Goal: Information Seeking & Learning: Learn about a topic

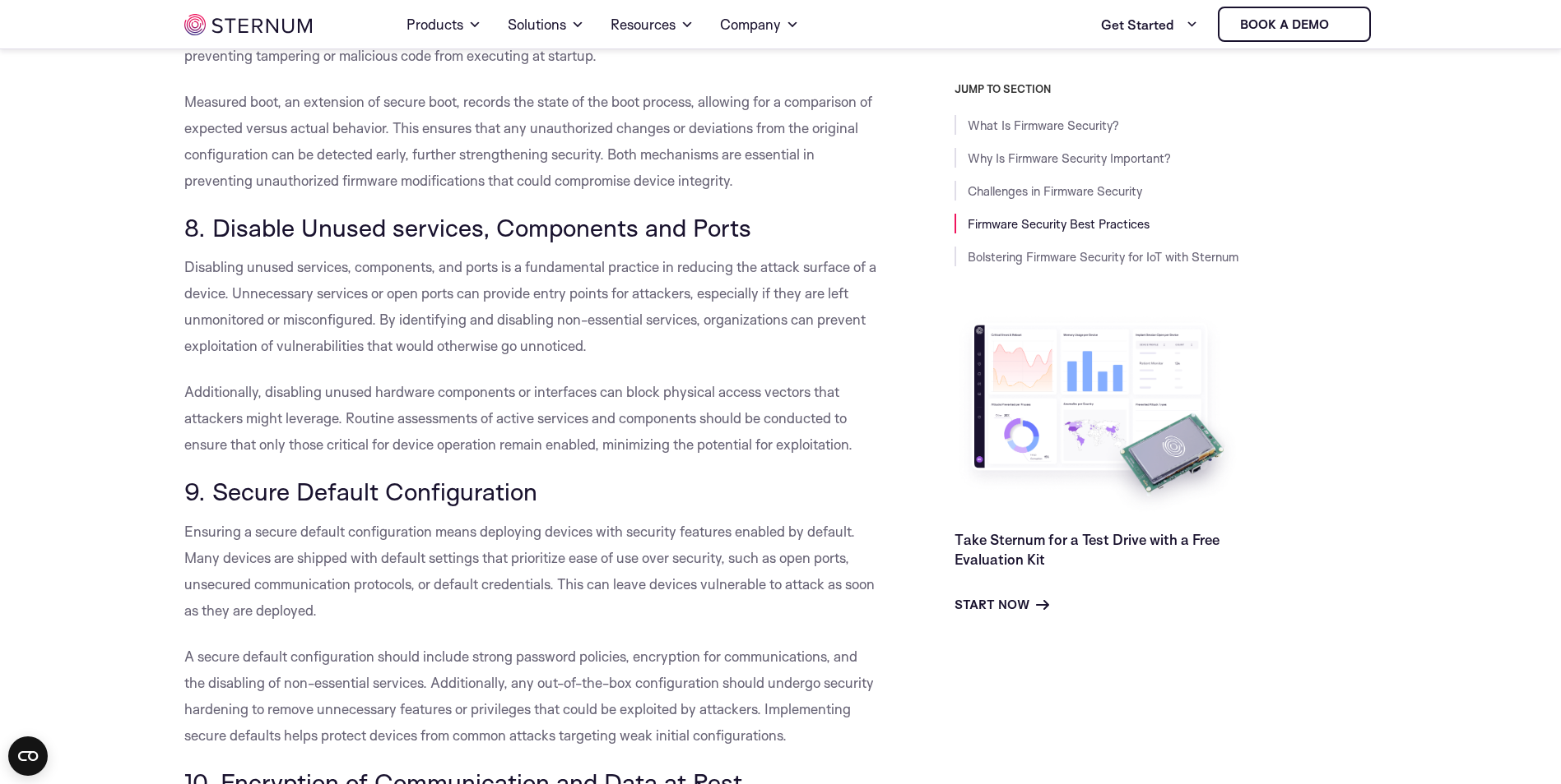
scroll to position [8047, 0]
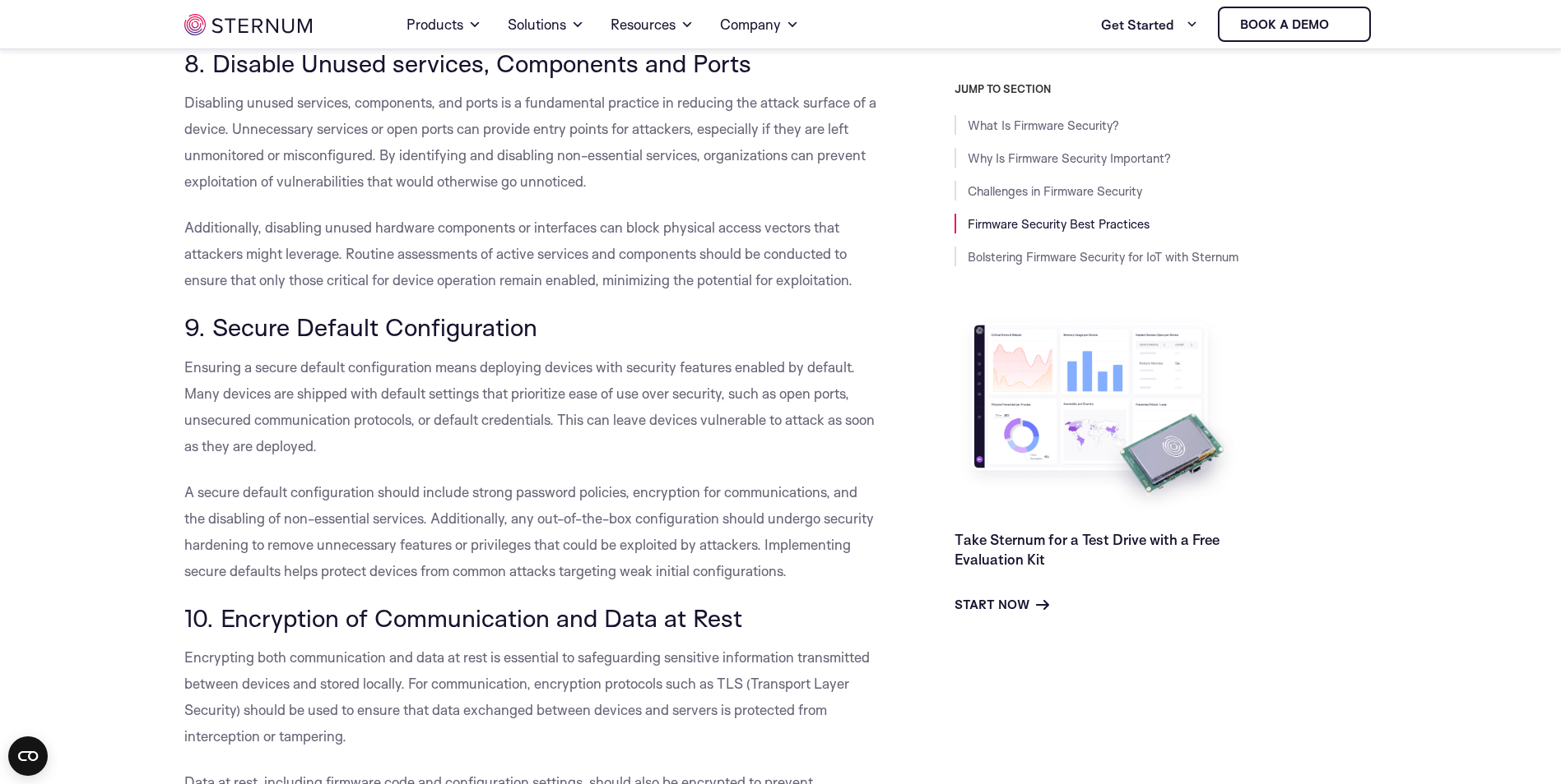
click at [290, 516] on span "A secure default configuration should include strong password policies, encrypt…" at bounding box center [529, 531] width 689 height 96
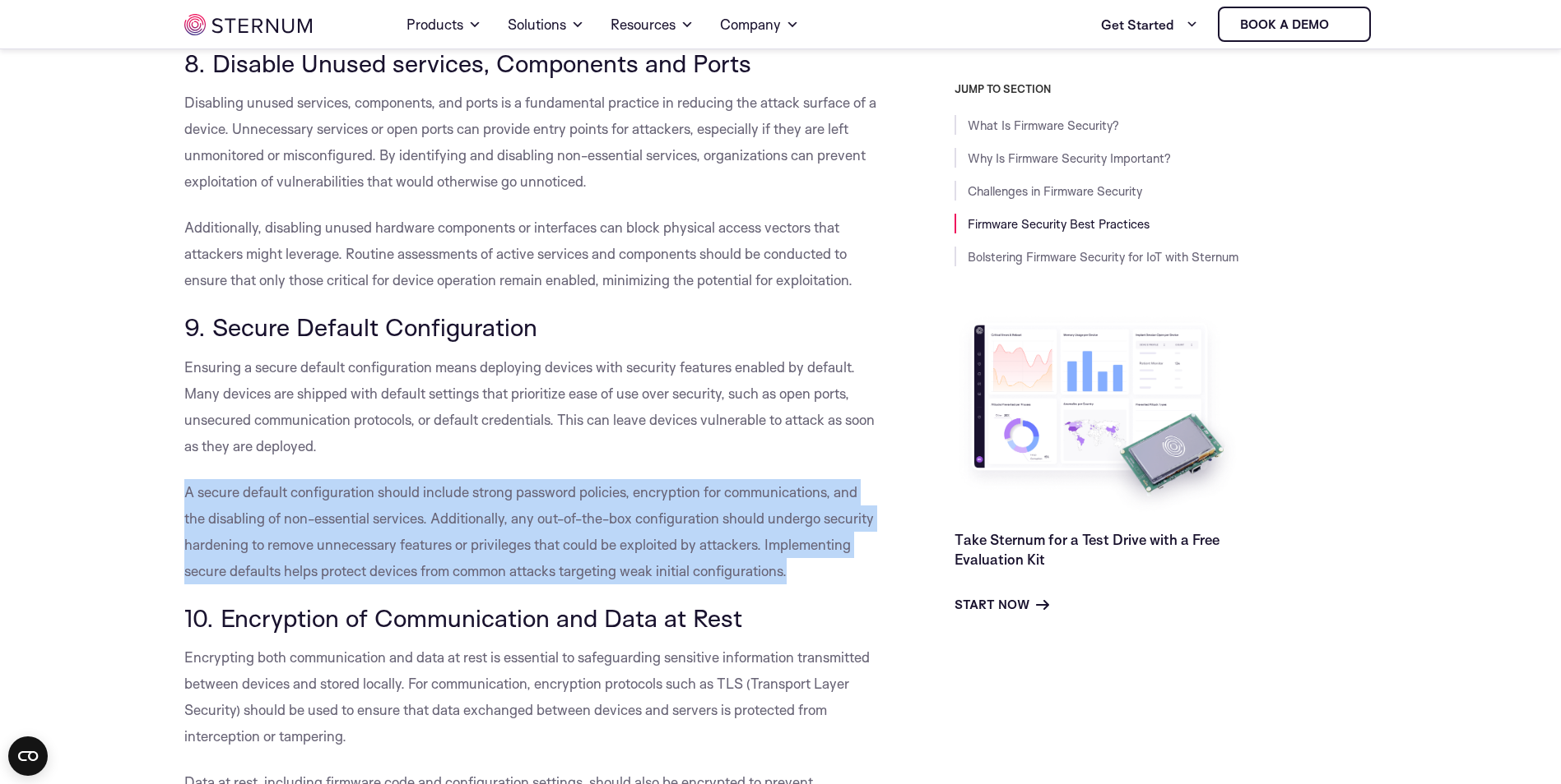
click at [290, 516] on span "A secure default configuration should include strong password policies, encrypt…" at bounding box center [529, 531] width 689 height 96
drag, startPoint x: 290, startPoint y: 516, endPoint x: 549, endPoint y: 556, distance: 262.1
click at [549, 556] on p "A secure default configuration should include strong password policies, encrypt…" at bounding box center [532, 532] width 696 height 105
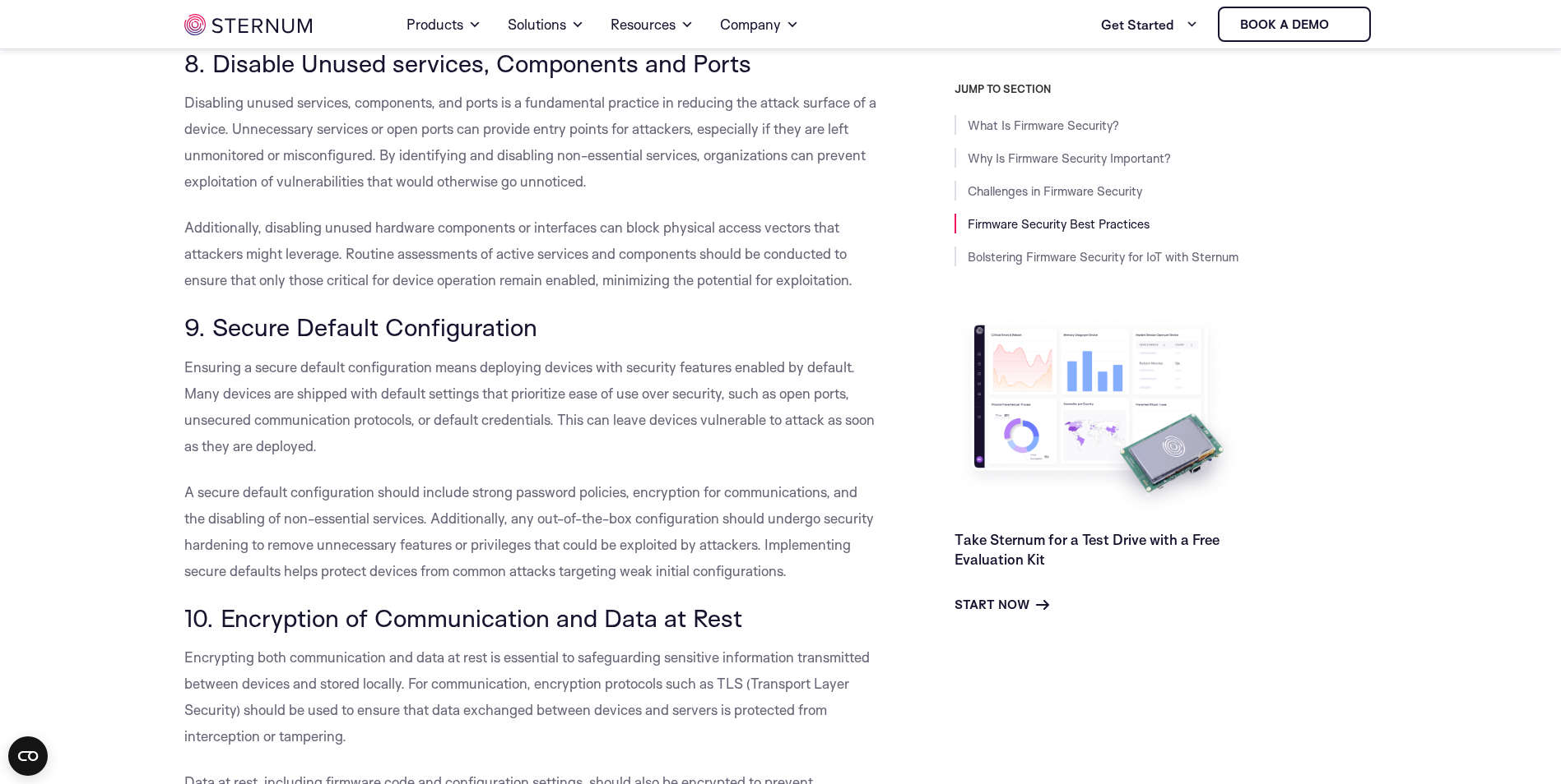
click at [562, 559] on p "A secure default configuration should include strong password policies, encrypt…" at bounding box center [532, 532] width 696 height 105
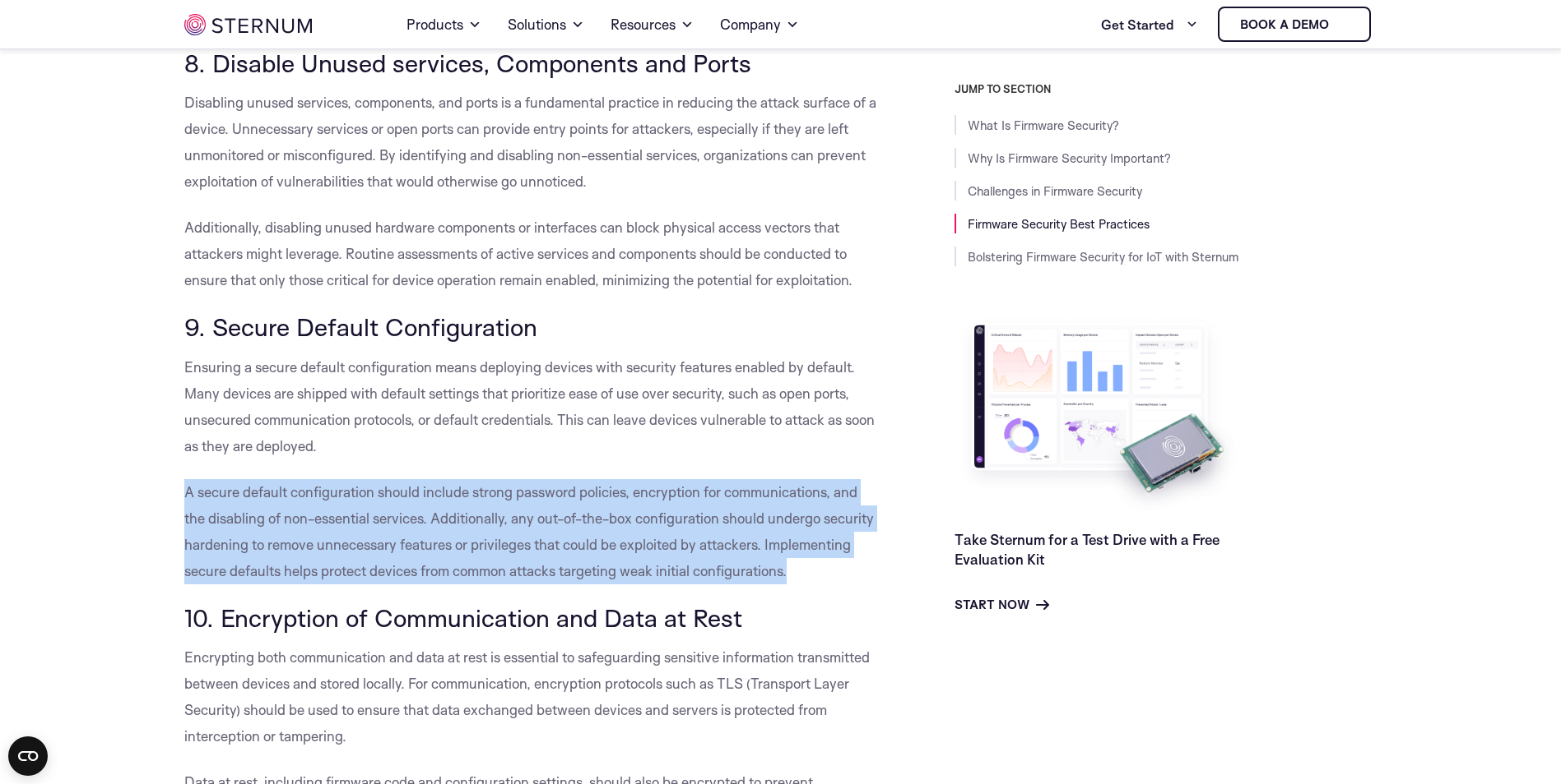
click at [562, 559] on p "A secure default configuration should include strong password policies, encrypt…" at bounding box center [532, 532] width 696 height 105
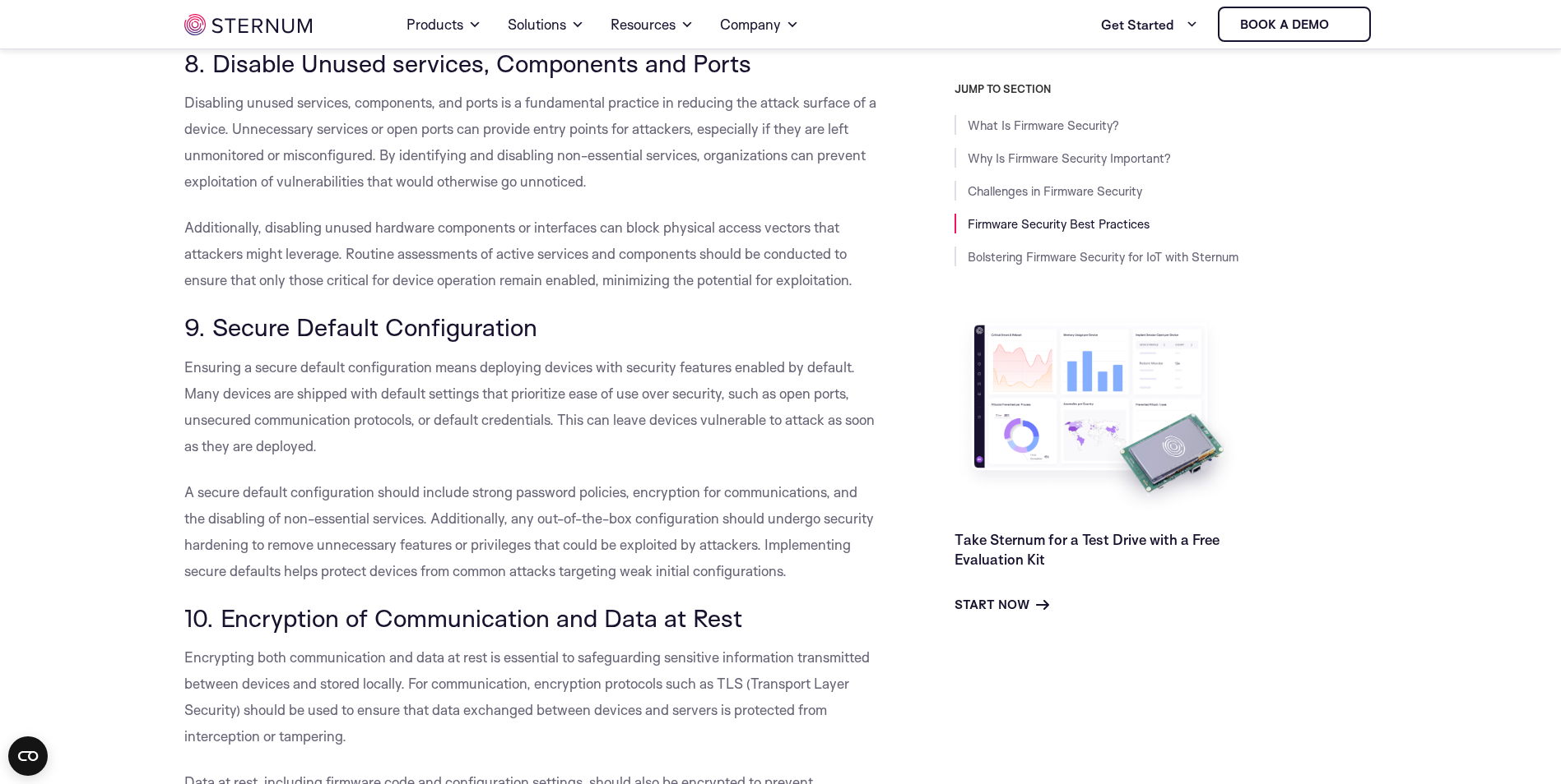
click at [784, 609] on h3 "10. Encryption of Communication and Data at Rest" at bounding box center [532, 618] width 696 height 28
click at [783, 608] on h3 "10. Encryption of Communication and Data at Rest" at bounding box center [532, 618] width 696 height 28
click at [782, 612] on h3 "10. Encryption of Communication and Data at Rest" at bounding box center [532, 618] width 696 height 28
click at [719, 609] on span "10. Encryption of Communication and Data at Rest" at bounding box center [464, 617] width 558 height 31
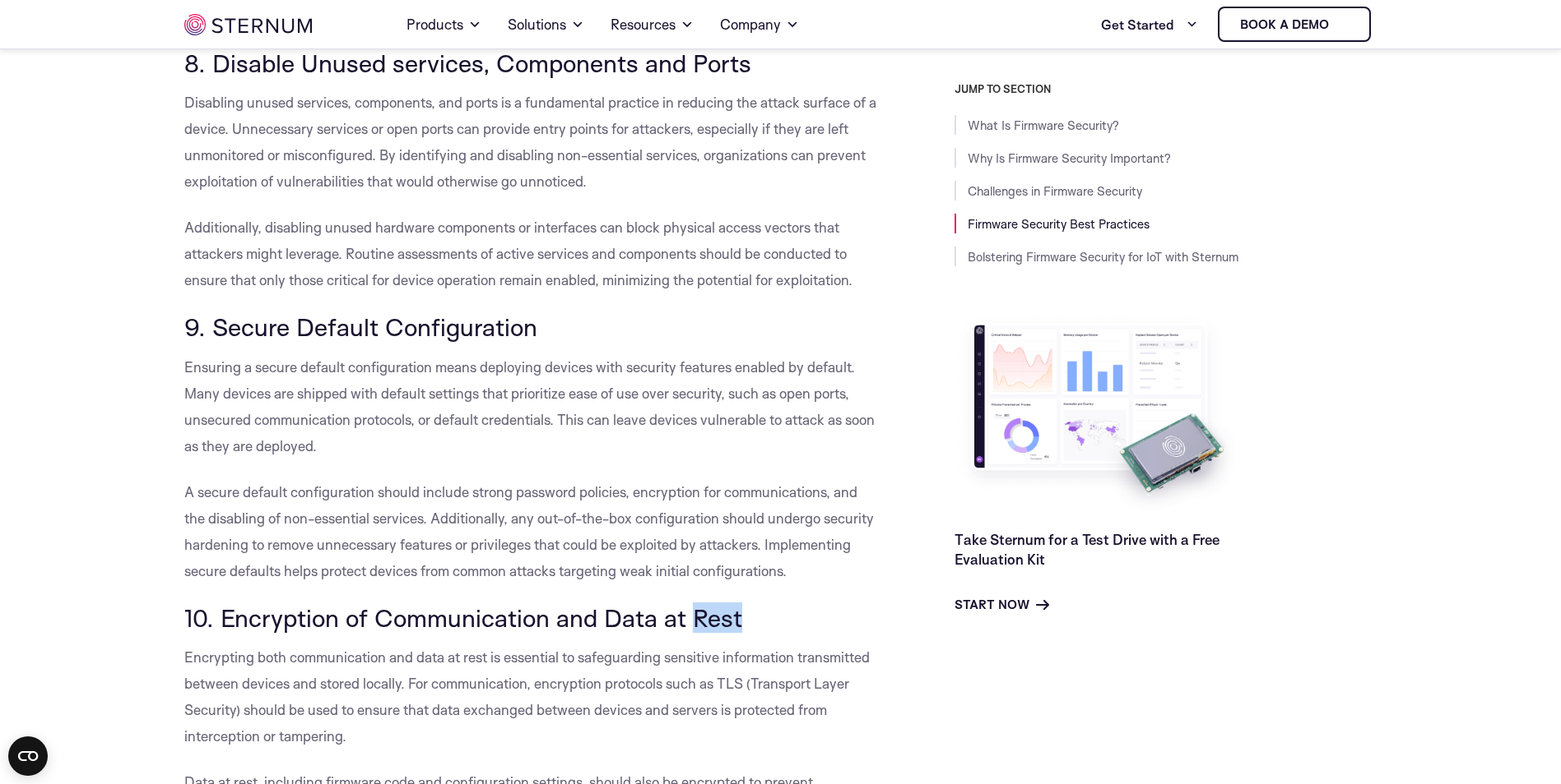
click at [719, 609] on span "10. Encryption of Communication and Data at Rest" at bounding box center [464, 617] width 558 height 31
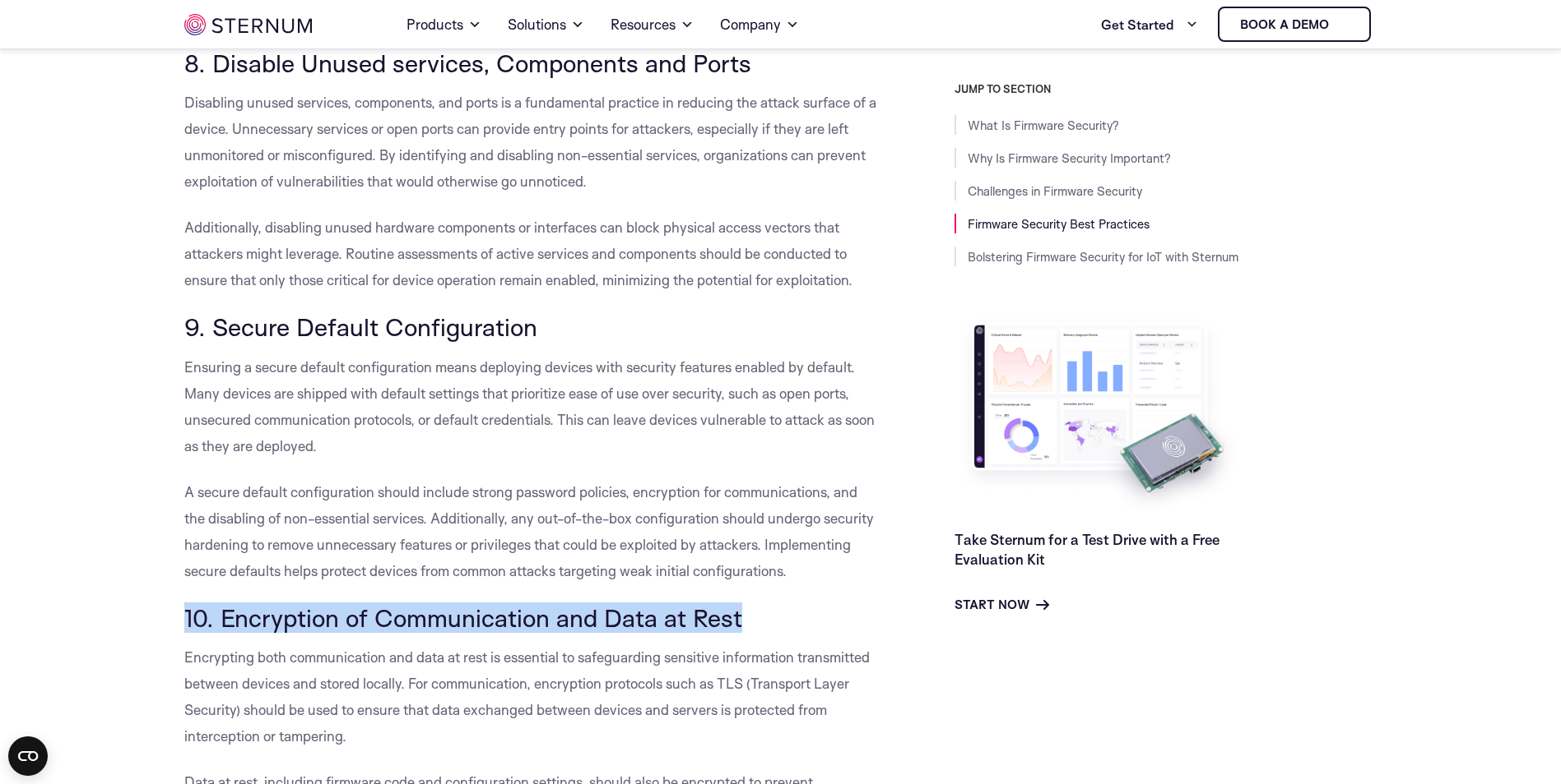
click at [719, 609] on span "10. Encryption of Communication and Data at Rest" at bounding box center [464, 617] width 558 height 31
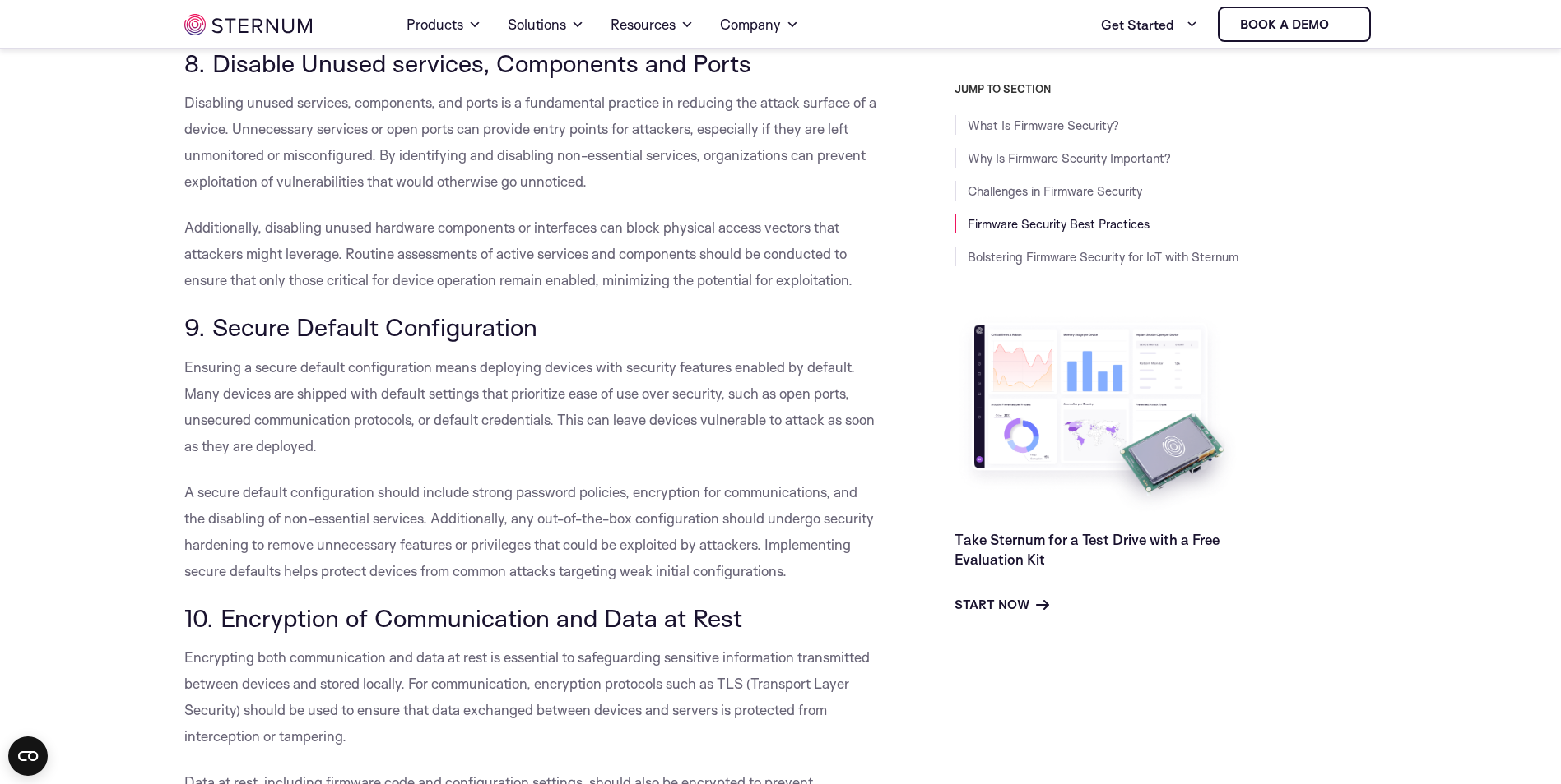
drag, startPoint x: 719, startPoint y: 609, endPoint x: 698, endPoint y: 583, distance: 33.4
click at [698, 583] on p "A secure default configuration should include strong password policies, encrypt…" at bounding box center [532, 532] width 696 height 105
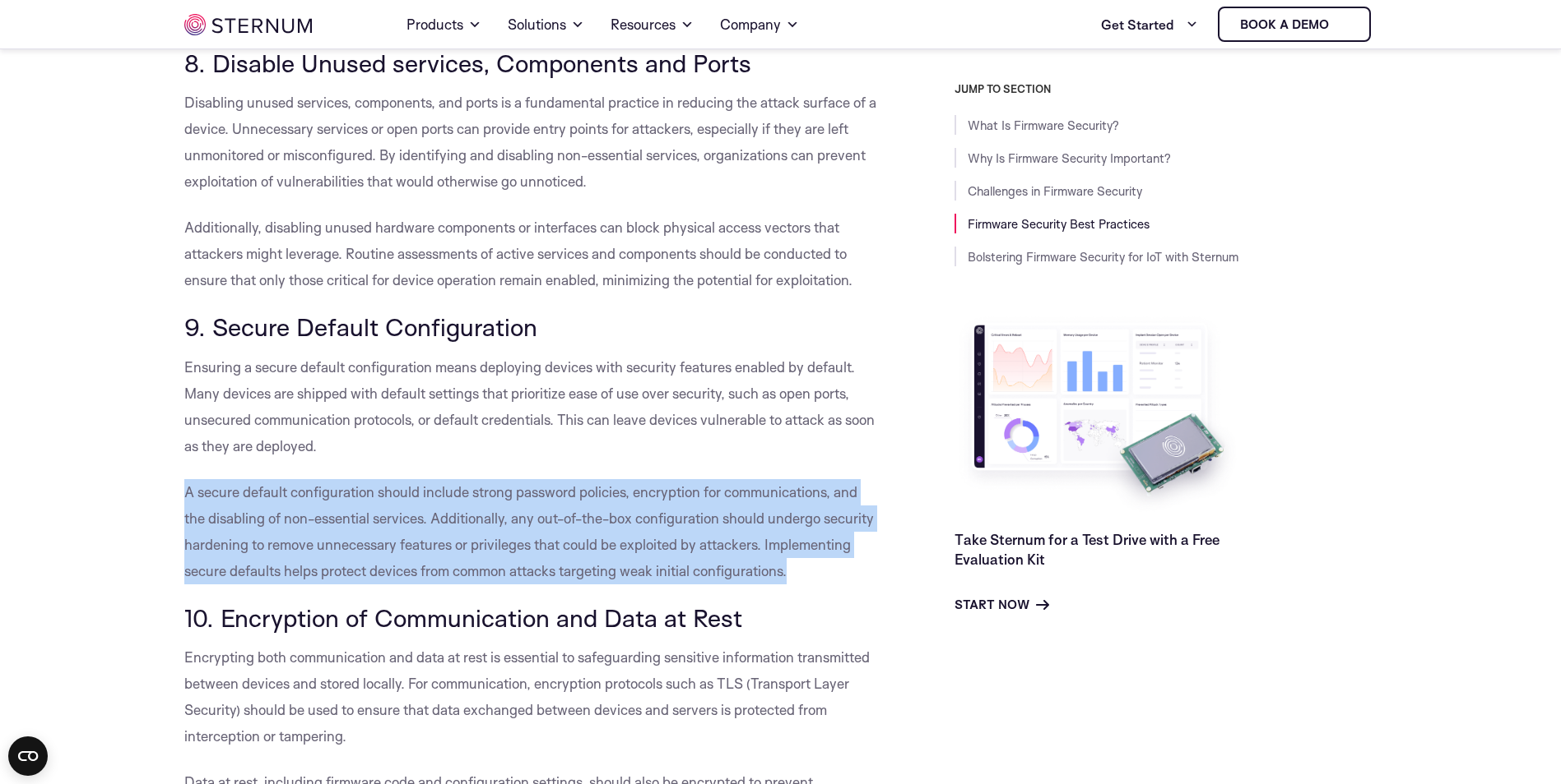
click at [698, 583] on p "A secure default configuration should include strong password policies, encrypt…" at bounding box center [532, 532] width 696 height 105
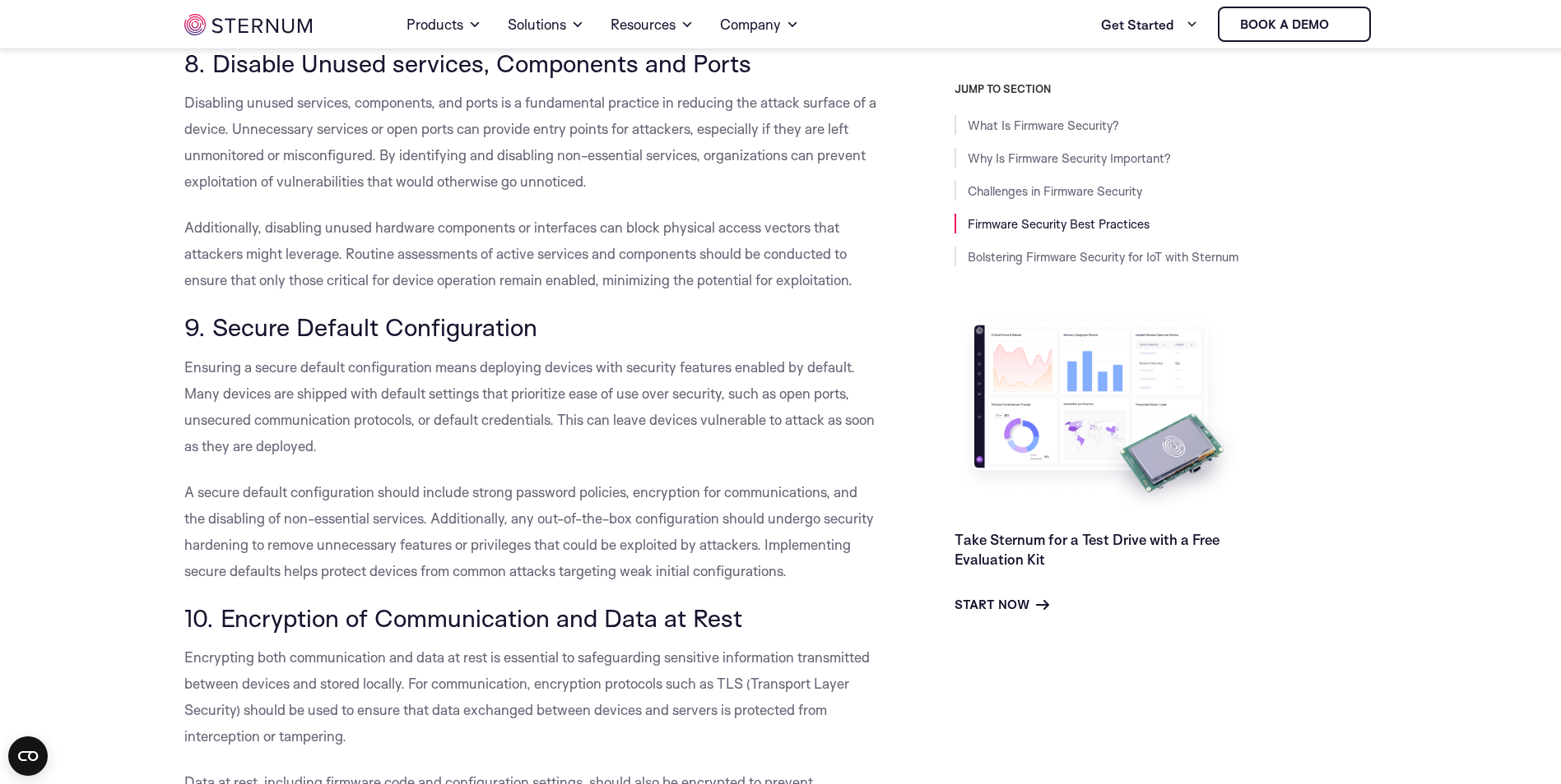
drag, startPoint x: 698, startPoint y: 583, endPoint x: 769, endPoint y: 623, distance: 81.5
click at [769, 623] on h3 "10. Encryption of Communication and Data at Rest" at bounding box center [532, 618] width 696 height 28
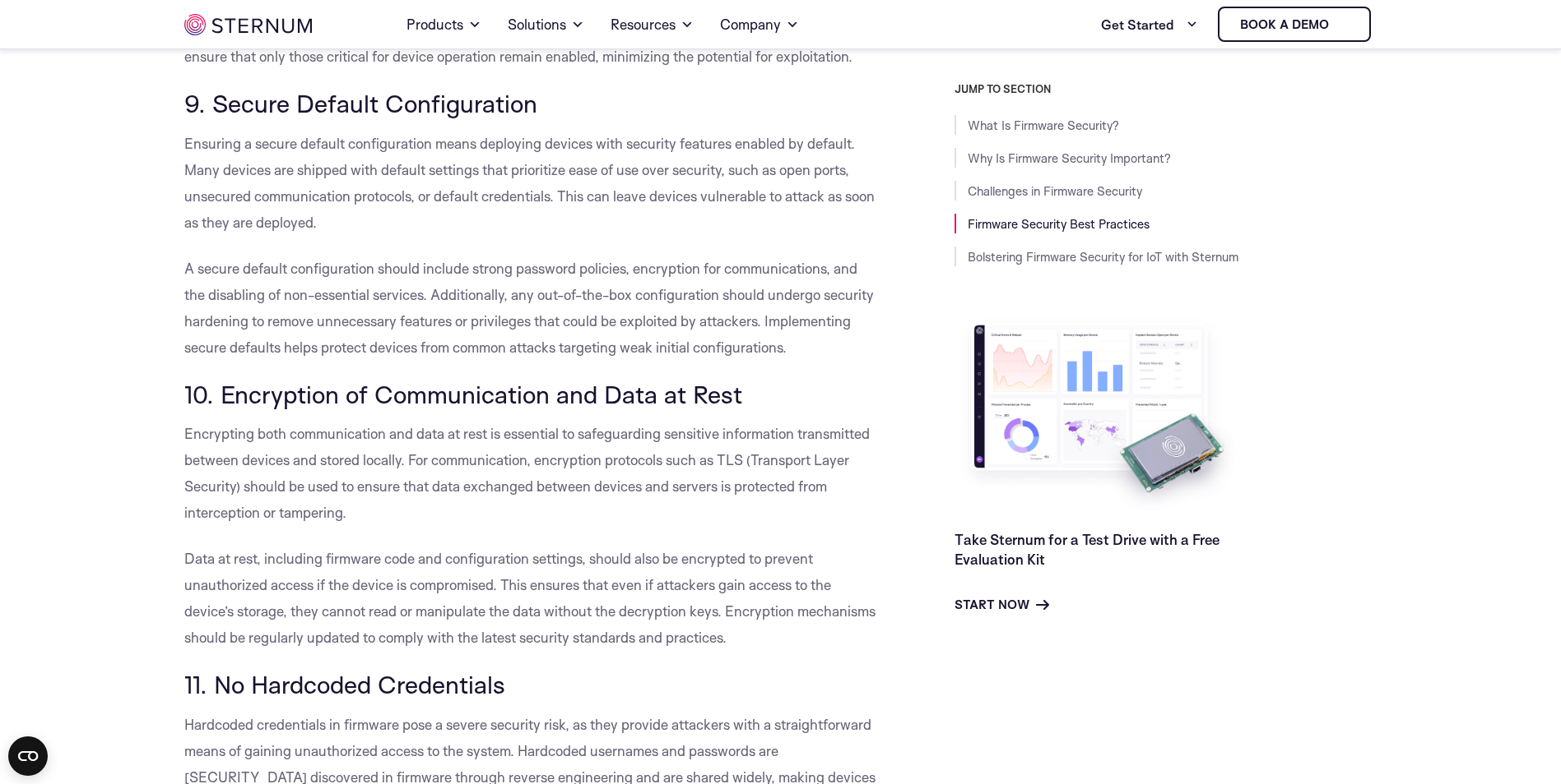
scroll to position [8075, 0]
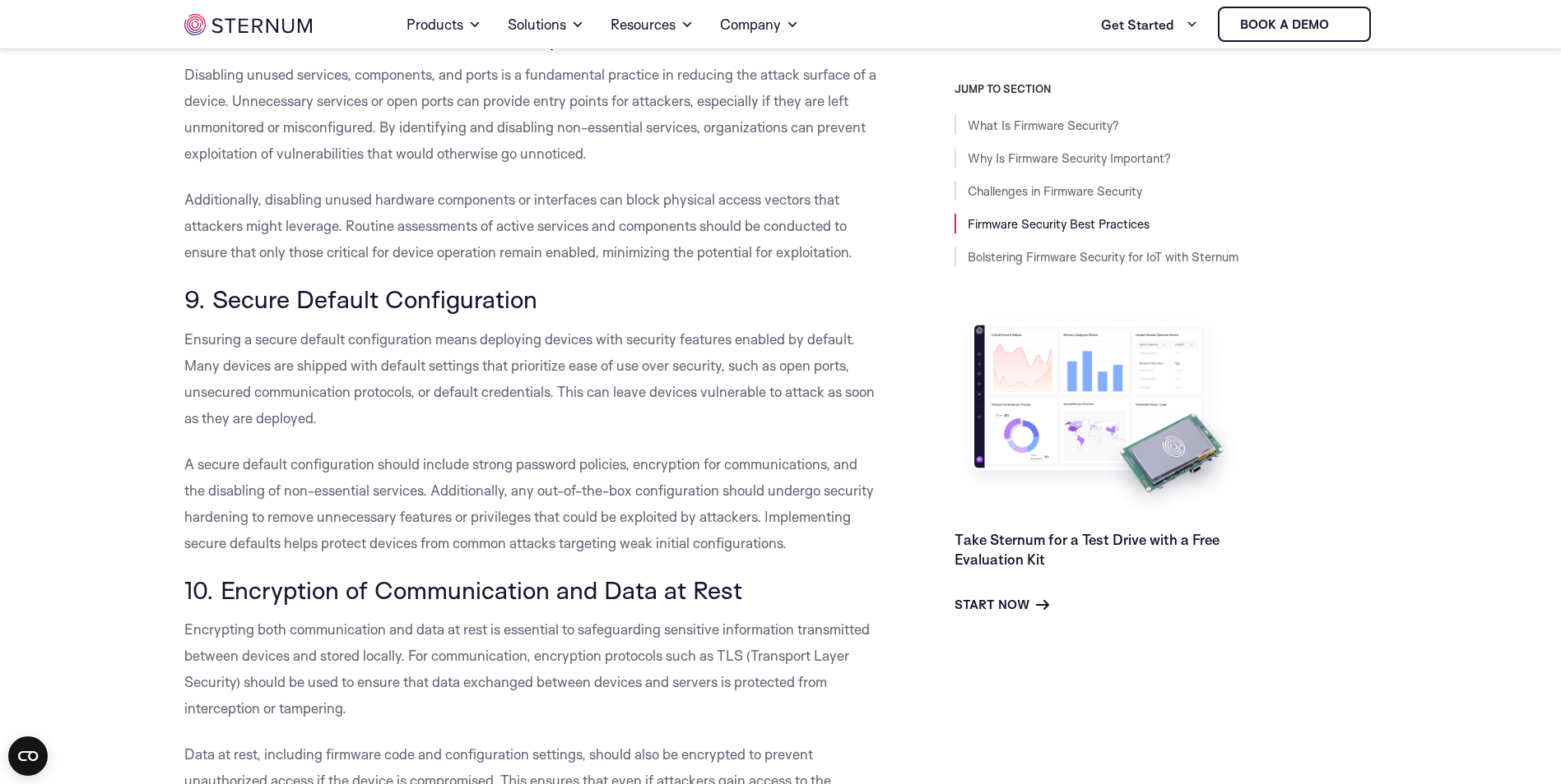
click at [497, 338] on span "Ensuring a secure default configuration means deploying devices with security f…" at bounding box center [529, 378] width 690 height 96
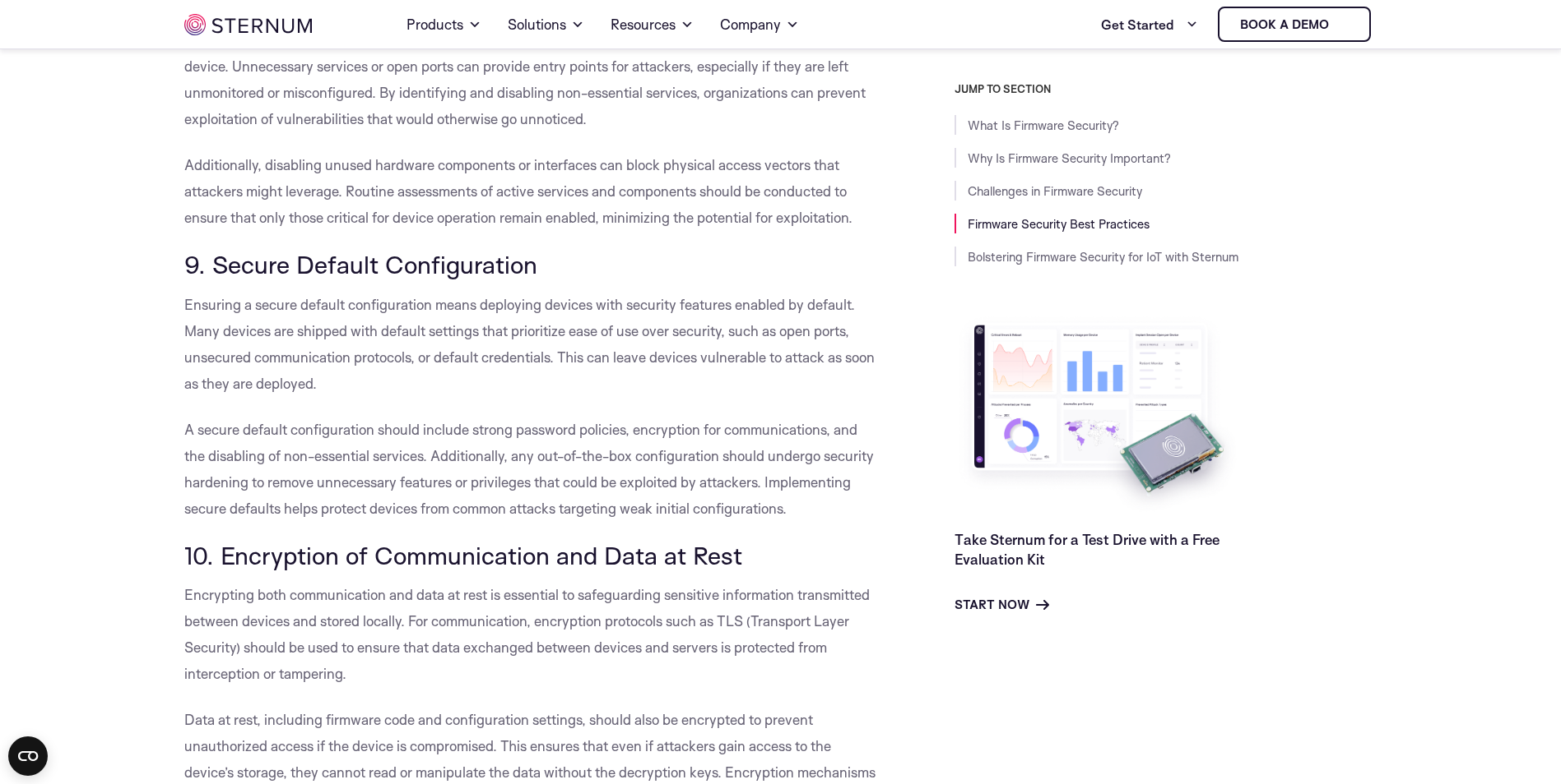
scroll to position [8404, 0]
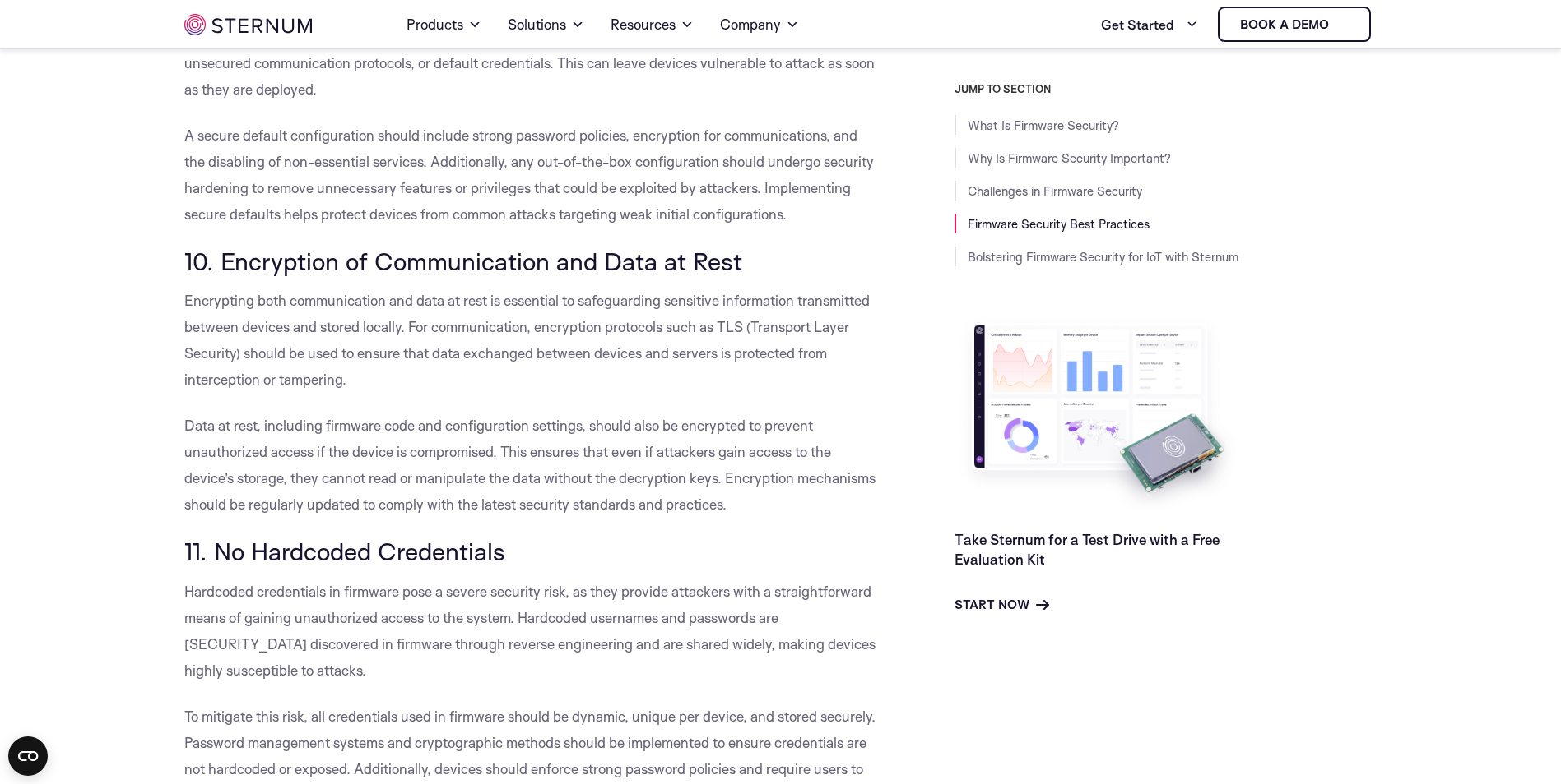
click at [340, 315] on p "Encrypting both communication and data at rest is essential to safeguarding sen…" at bounding box center [532, 340] width 696 height 105
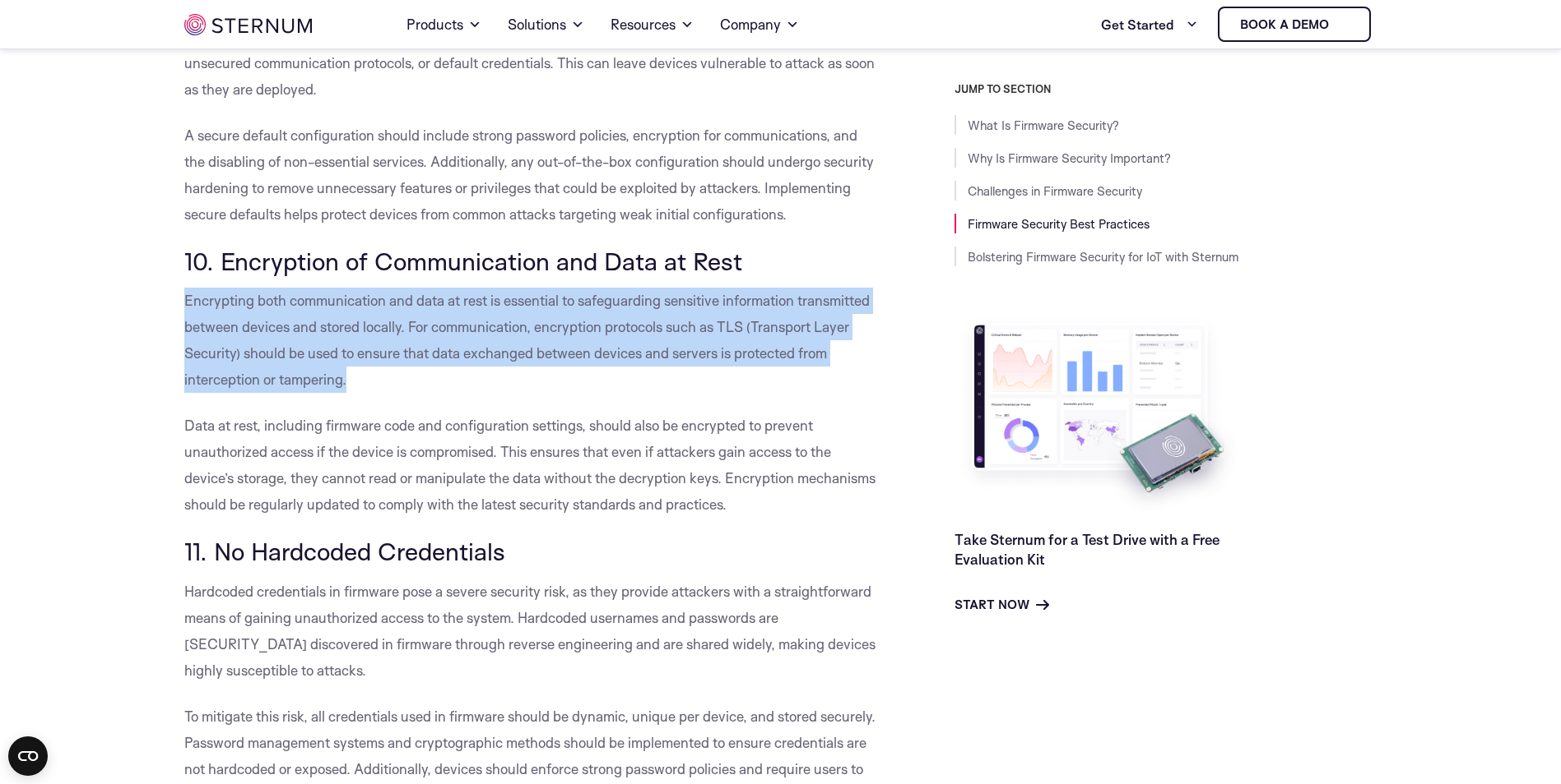
click at [340, 315] on p "Encrypting both communication and data at rest is essential to safeguarding sen…" at bounding box center [532, 340] width 696 height 105
drag, startPoint x: 340, startPoint y: 315, endPoint x: 350, endPoint y: 370, distance: 55.9
click at [350, 370] on p "Encrypting both communication and data at rest is essential to safeguarding sen…" at bounding box center [532, 340] width 696 height 105
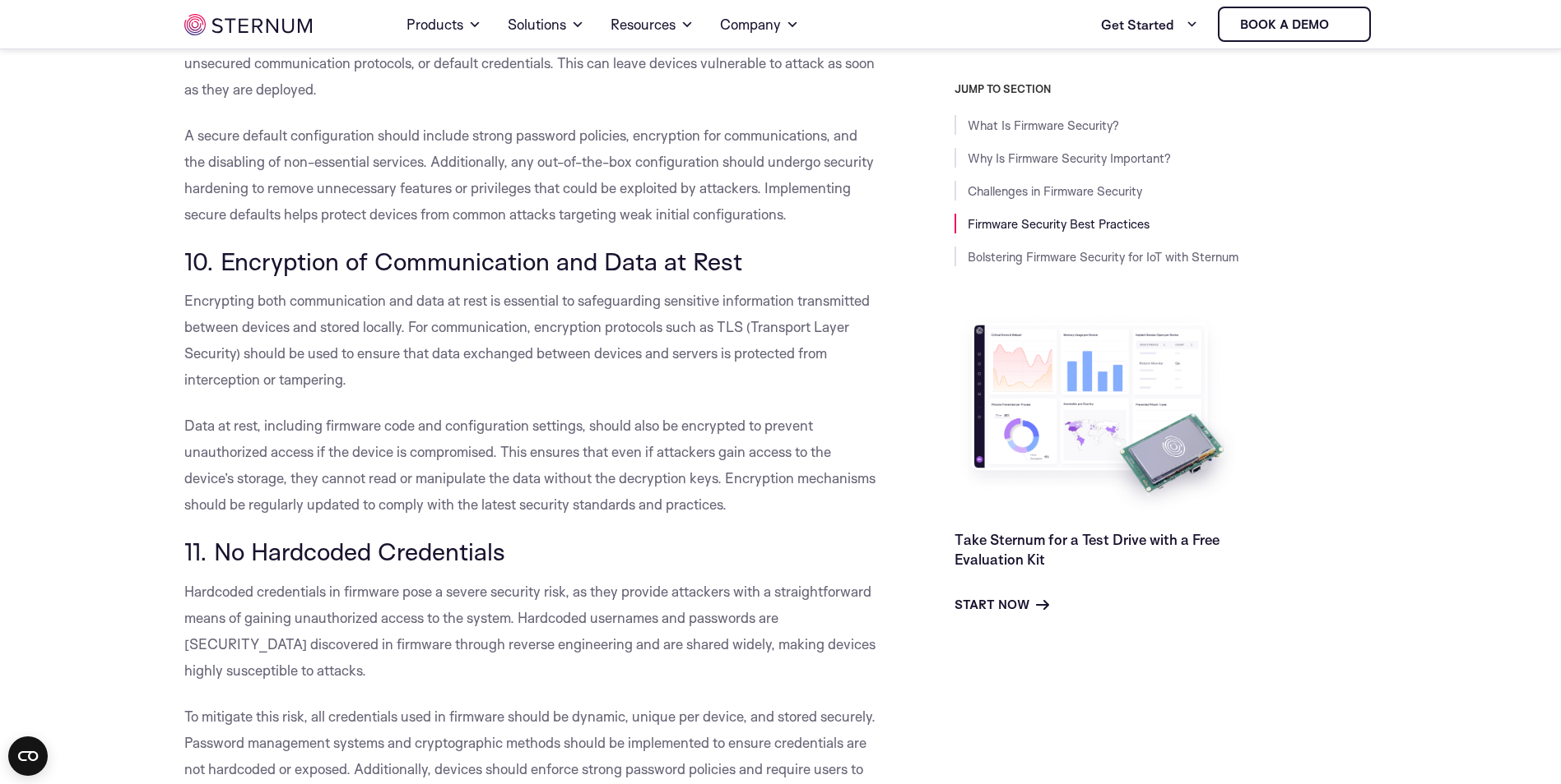
click at [350, 370] on p "Encrypting both communication and data at rest is essential to safeguarding sen…" at bounding box center [532, 340] width 696 height 105
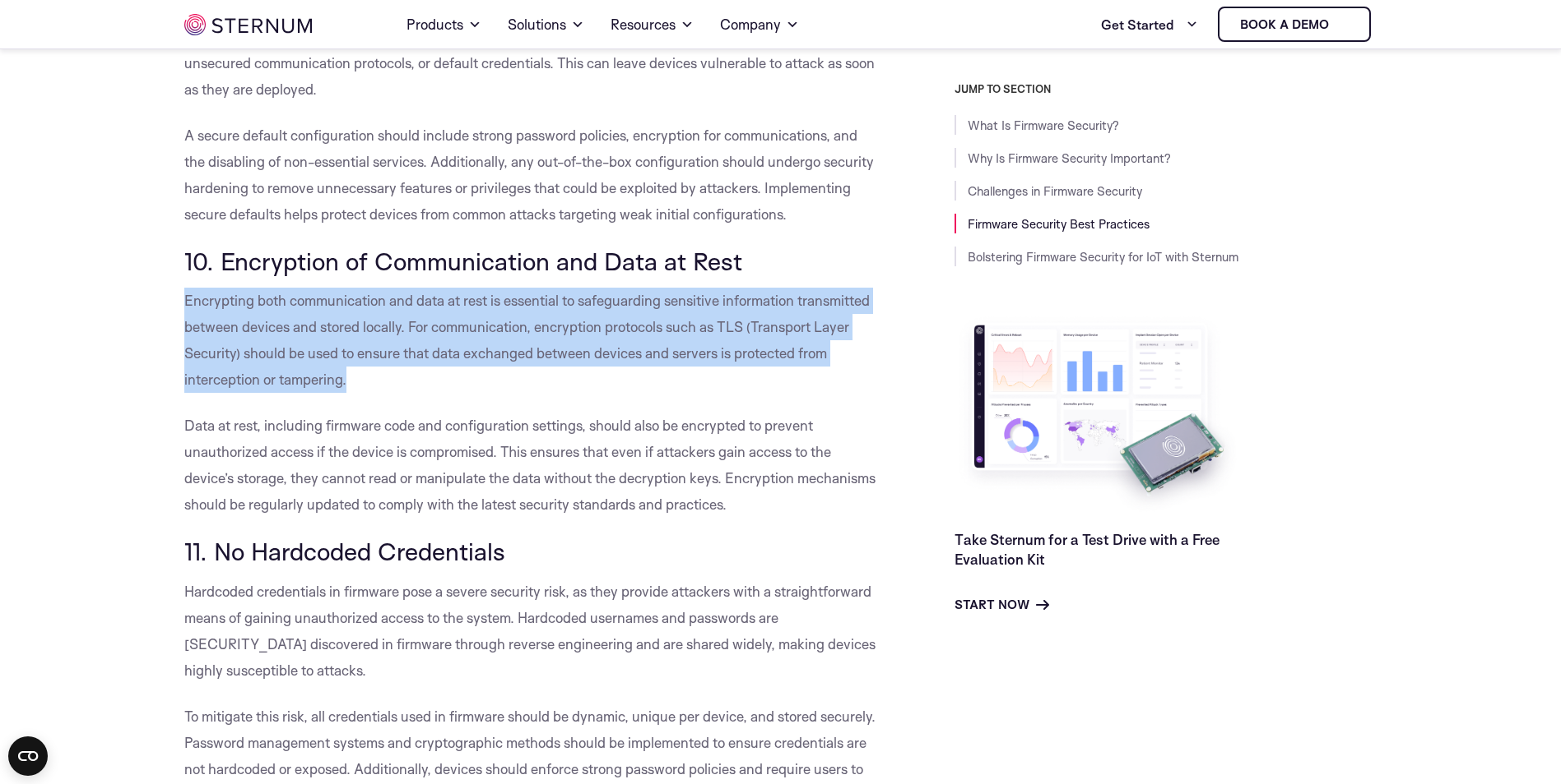
click at [350, 370] on p "Encrypting both communication and data at rest is essential to safeguarding sen…" at bounding box center [532, 340] width 696 height 105
drag, startPoint x: 350, startPoint y: 370, endPoint x: 345, endPoint y: 357, distance: 13.9
click at [345, 357] on span "Encrypting both communication and data at rest is essential to safeguarding sen…" at bounding box center [527, 339] width 685 height 96
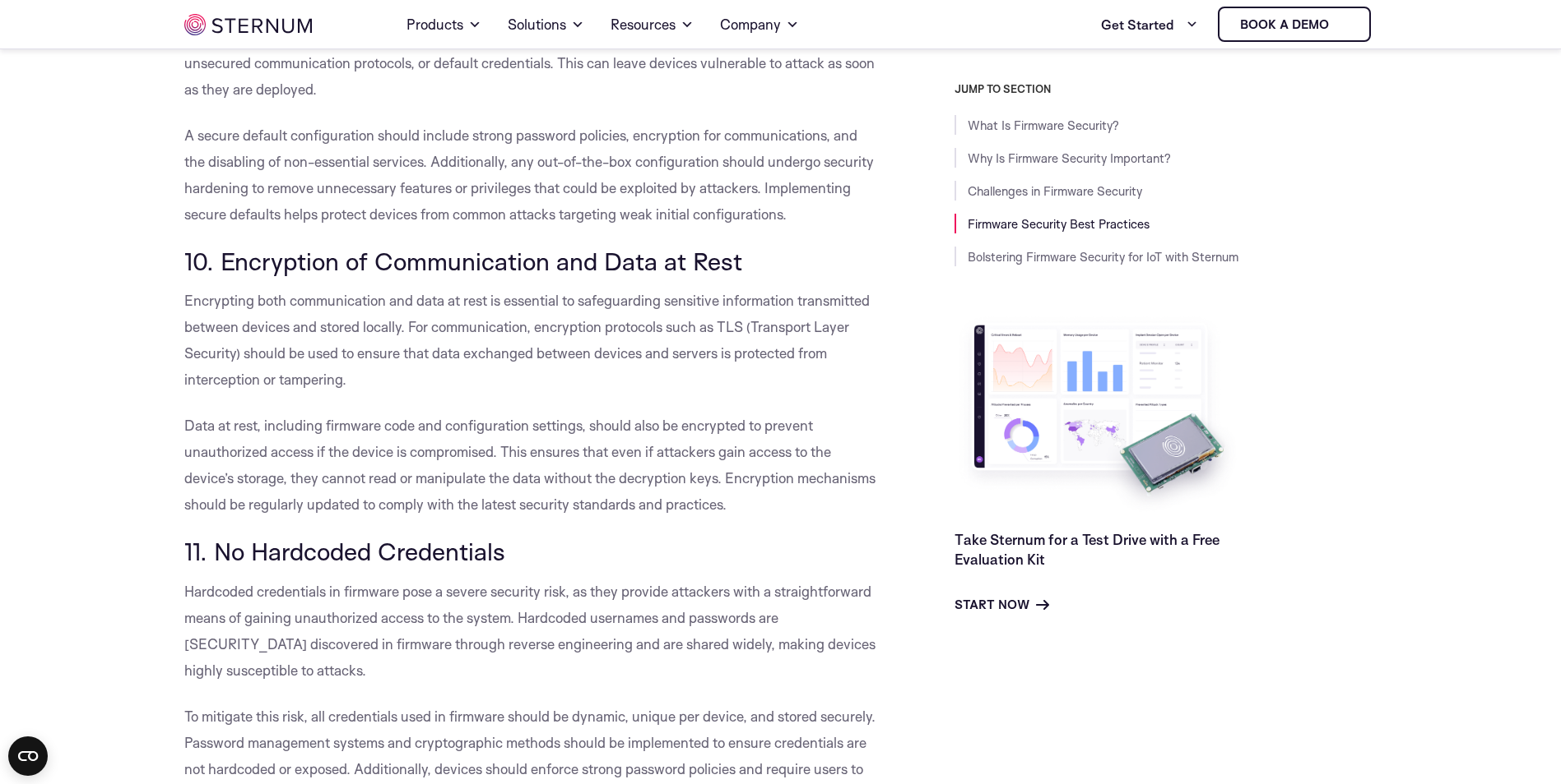
click at [345, 357] on span "Encrypting both communication and data at rest is essential to safeguarding sen…" at bounding box center [527, 339] width 685 height 96
drag, startPoint x: 345, startPoint y: 357, endPoint x: 327, endPoint y: 356, distance: 18.0
click at [327, 356] on span "Encrypting both communication and data at rest is essential to safeguarding sen…" at bounding box center [527, 339] width 685 height 96
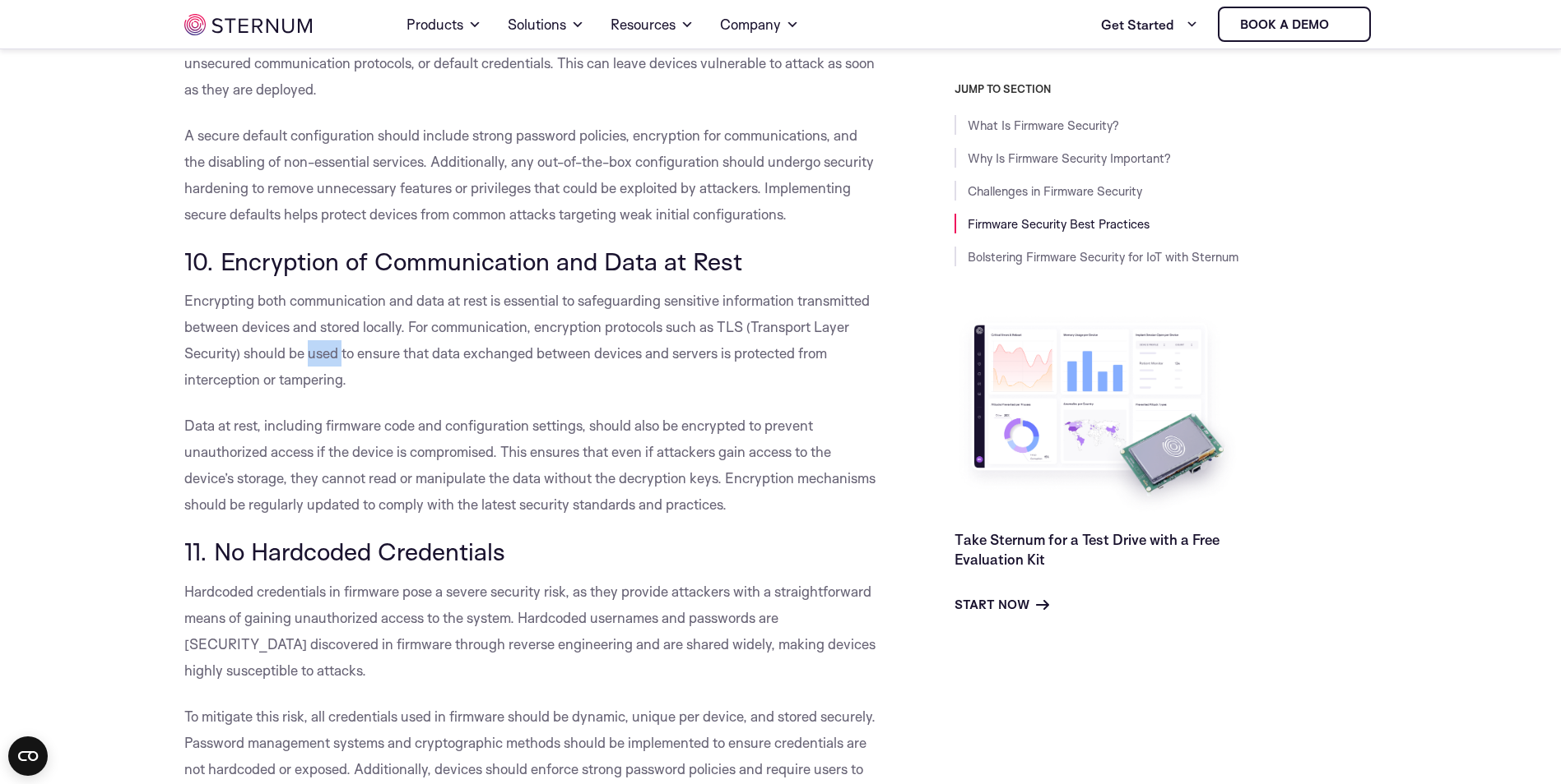
click at [327, 356] on span "Encrypting both communication and data at rest is essential to safeguarding sen…" at bounding box center [527, 339] width 685 height 96
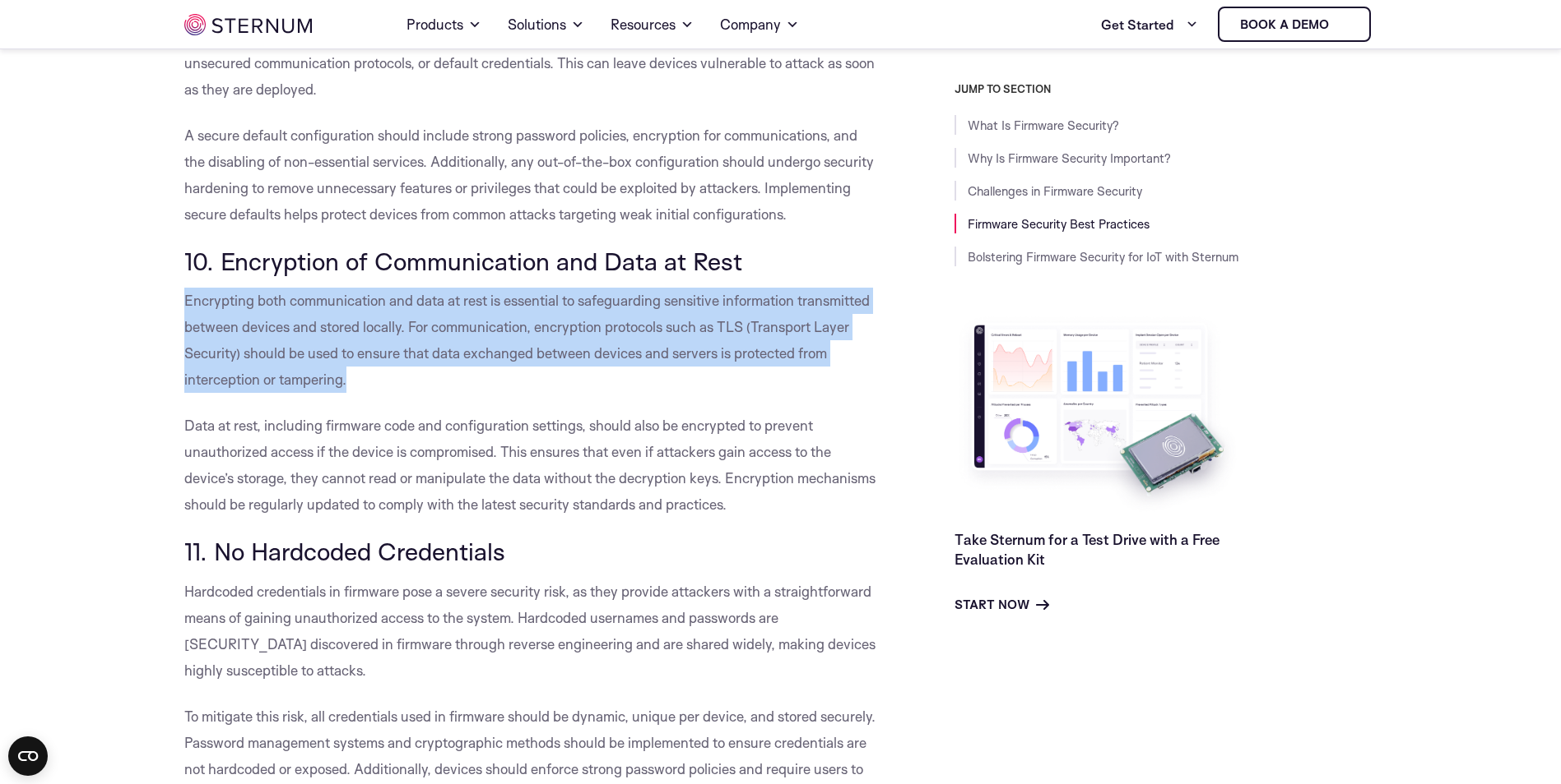
click at [327, 356] on span "Encrypting both communication and data at rest is essential to safeguarding sen…" at bounding box center [527, 339] width 685 height 96
drag, startPoint x: 327, startPoint y: 356, endPoint x: 350, endPoint y: 389, distance: 40.2
click at [350, 389] on p "Encrypting both communication and data at rest is essential to safeguarding sen…" at bounding box center [532, 340] width 696 height 105
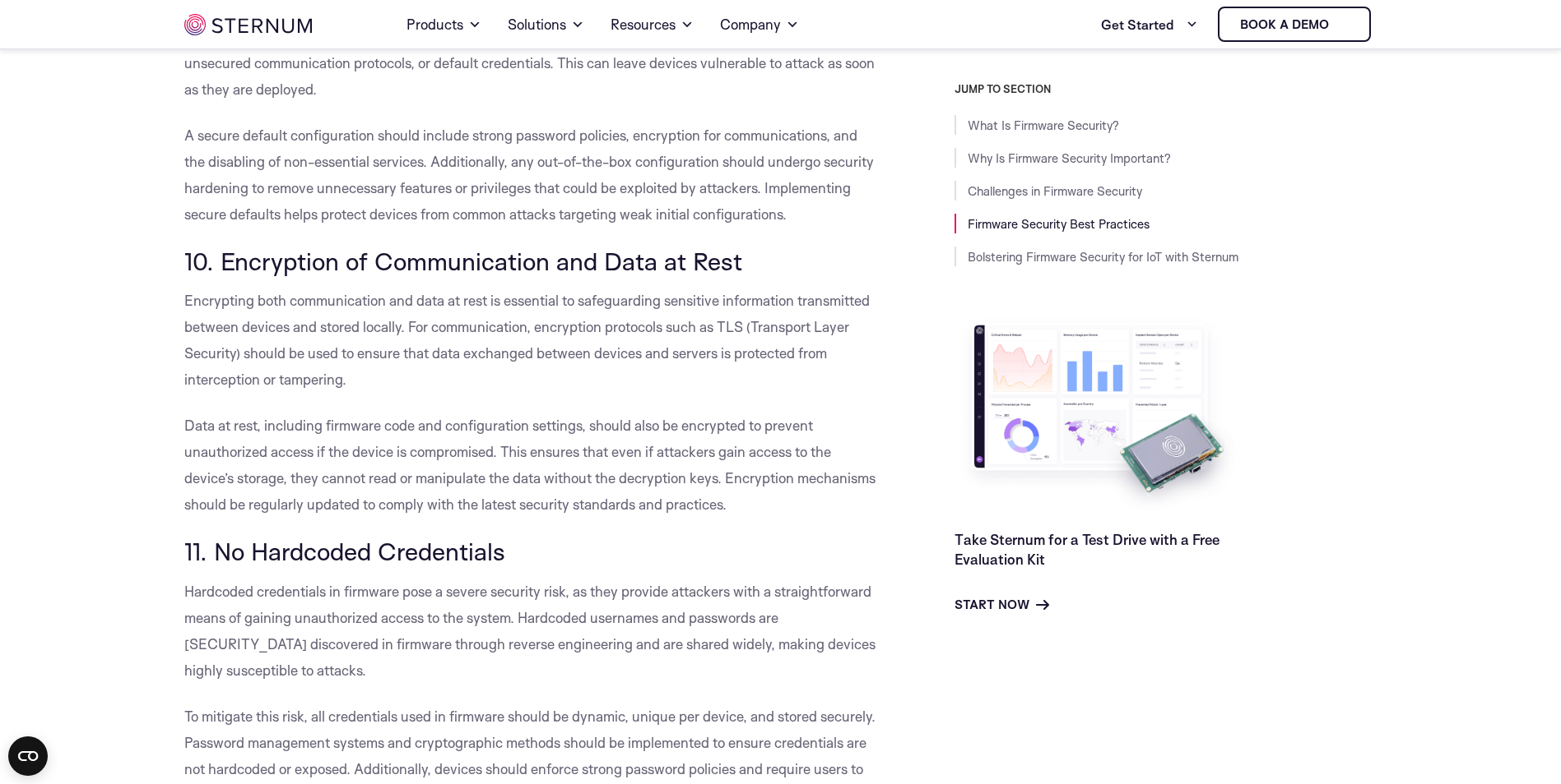
click at [324, 357] on span "Encrypting both communication and data at rest is essential to safeguarding sen…" at bounding box center [527, 339] width 685 height 96
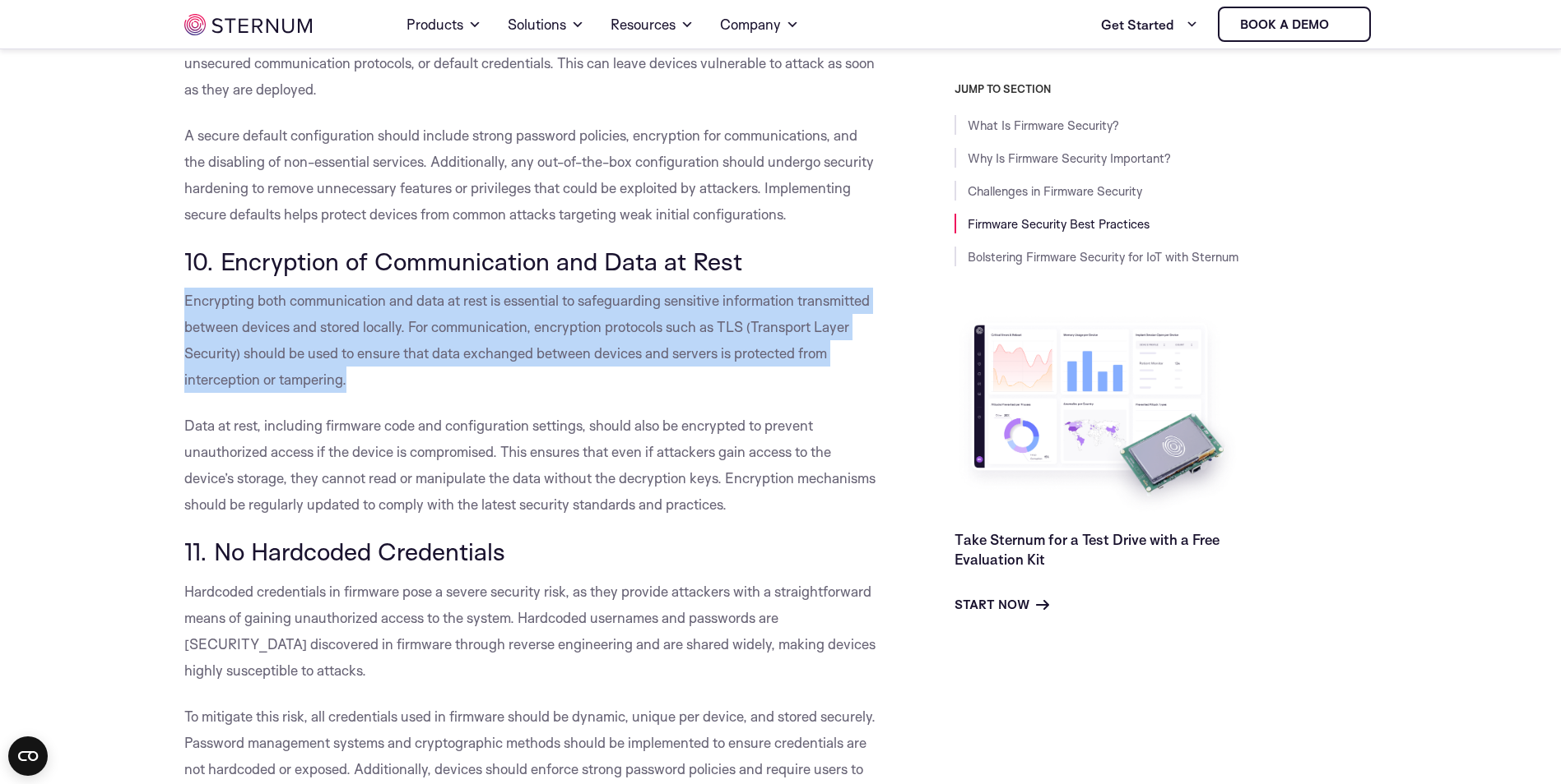
click at [324, 357] on span "Encrypting both communication and data at rest is essential to safeguarding sen…" at bounding box center [527, 339] width 685 height 96
drag, startPoint x: 324, startPoint y: 357, endPoint x: 366, endPoint y: 369, distance: 43.7
click at [366, 369] on p "Encrypting both communication and data at rest is essential to safeguarding sen…" at bounding box center [532, 340] width 696 height 105
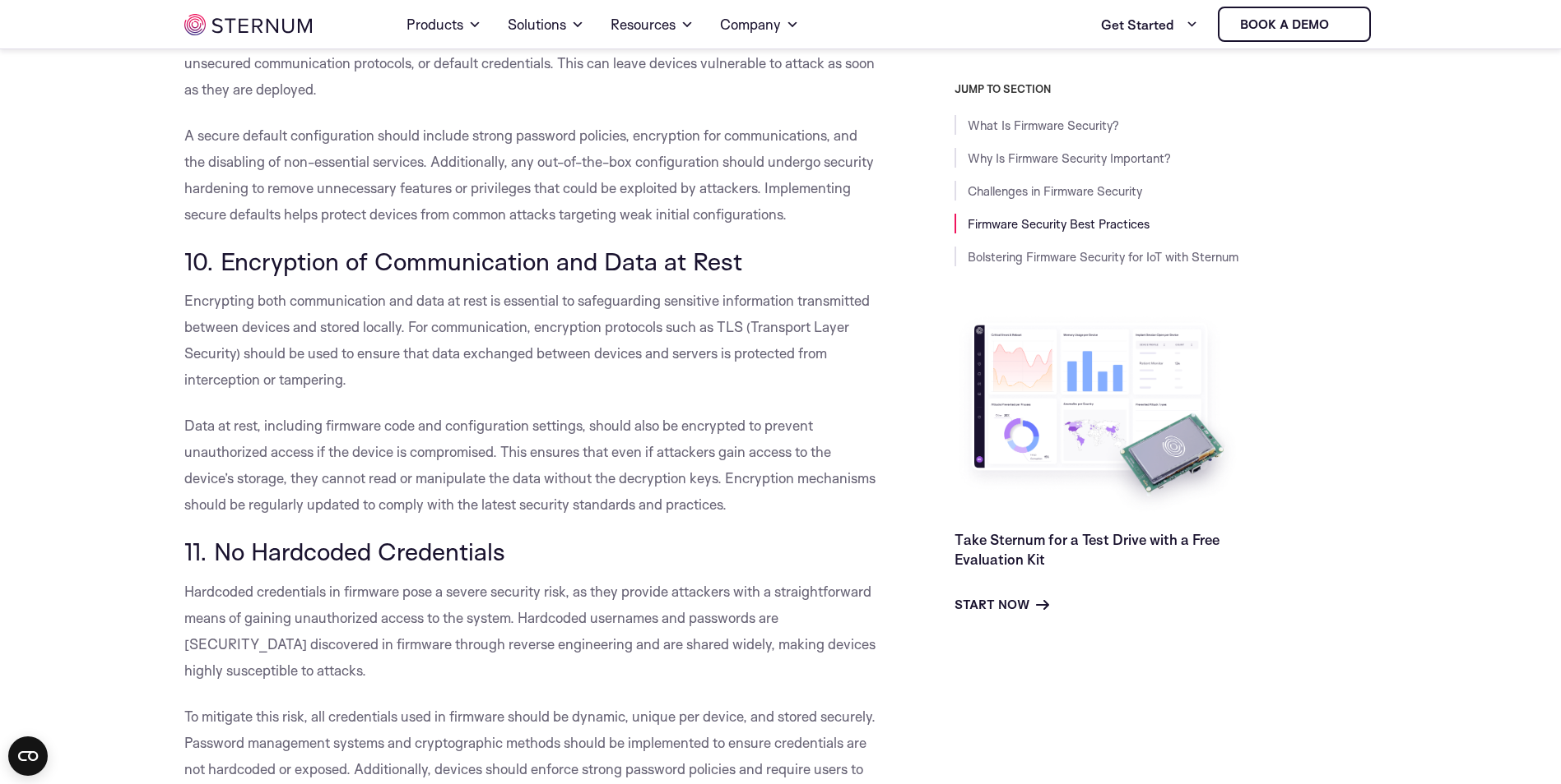
click at [312, 330] on span "Encrypting both communication and data at rest is essential to safeguarding sen…" at bounding box center [527, 339] width 685 height 96
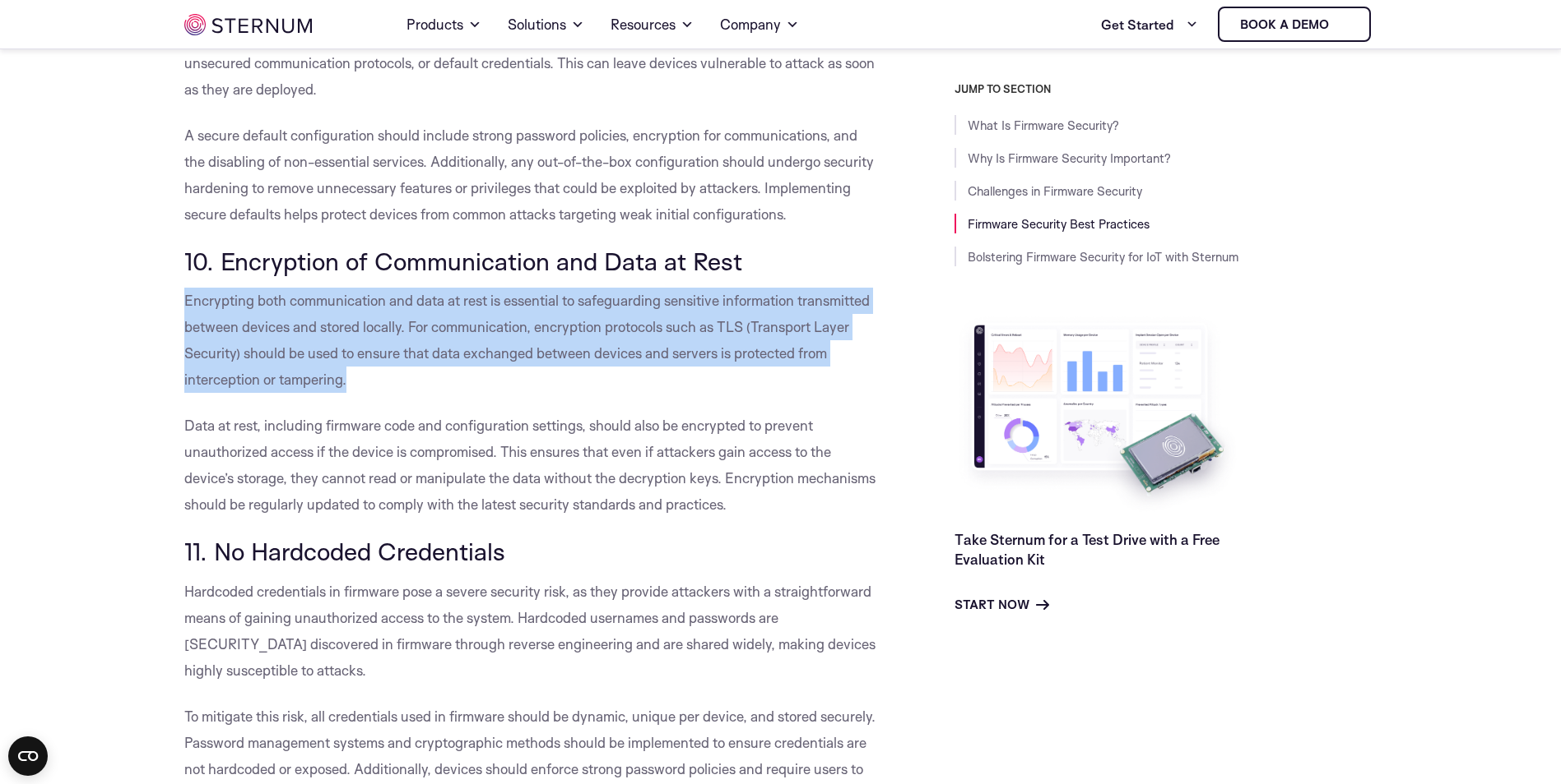
click at [312, 330] on span "Encrypting both communication and data at rest is essential to safeguarding sen…" at bounding box center [527, 339] width 685 height 96
drag, startPoint x: 312, startPoint y: 330, endPoint x: 342, endPoint y: 367, distance: 47.6
click at [342, 367] on p "Encrypting both communication and data at rest is essential to safeguarding sen…" at bounding box center [532, 340] width 696 height 105
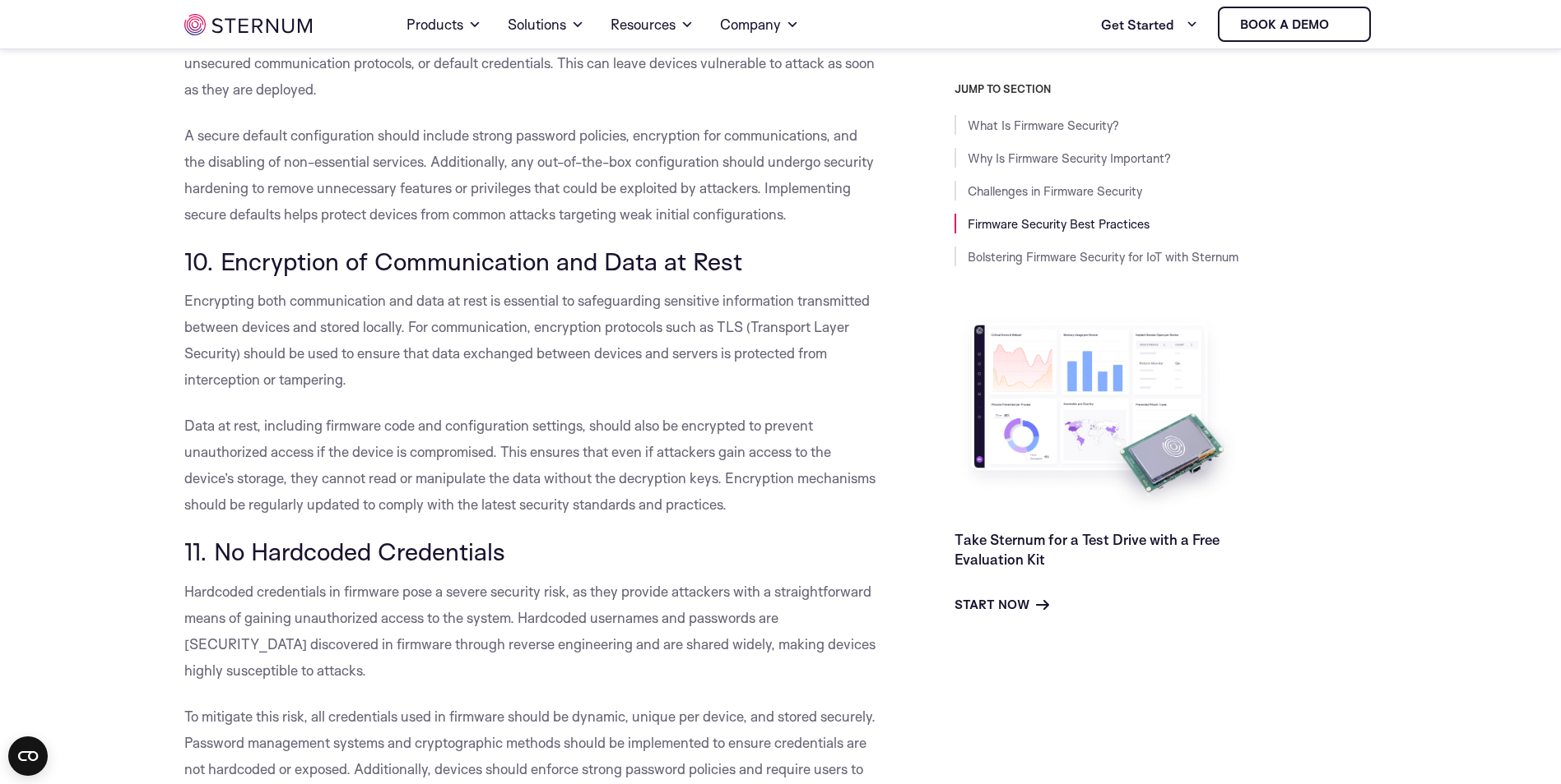
click at [322, 335] on span "Encrypting both communication and data at rest is essential to safeguarding sen…" at bounding box center [527, 339] width 685 height 96
click at [325, 330] on span "Encrypting both communication and data at rest is essential to safeguarding sen…" at bounding box center [527, 339] width 685 height 96
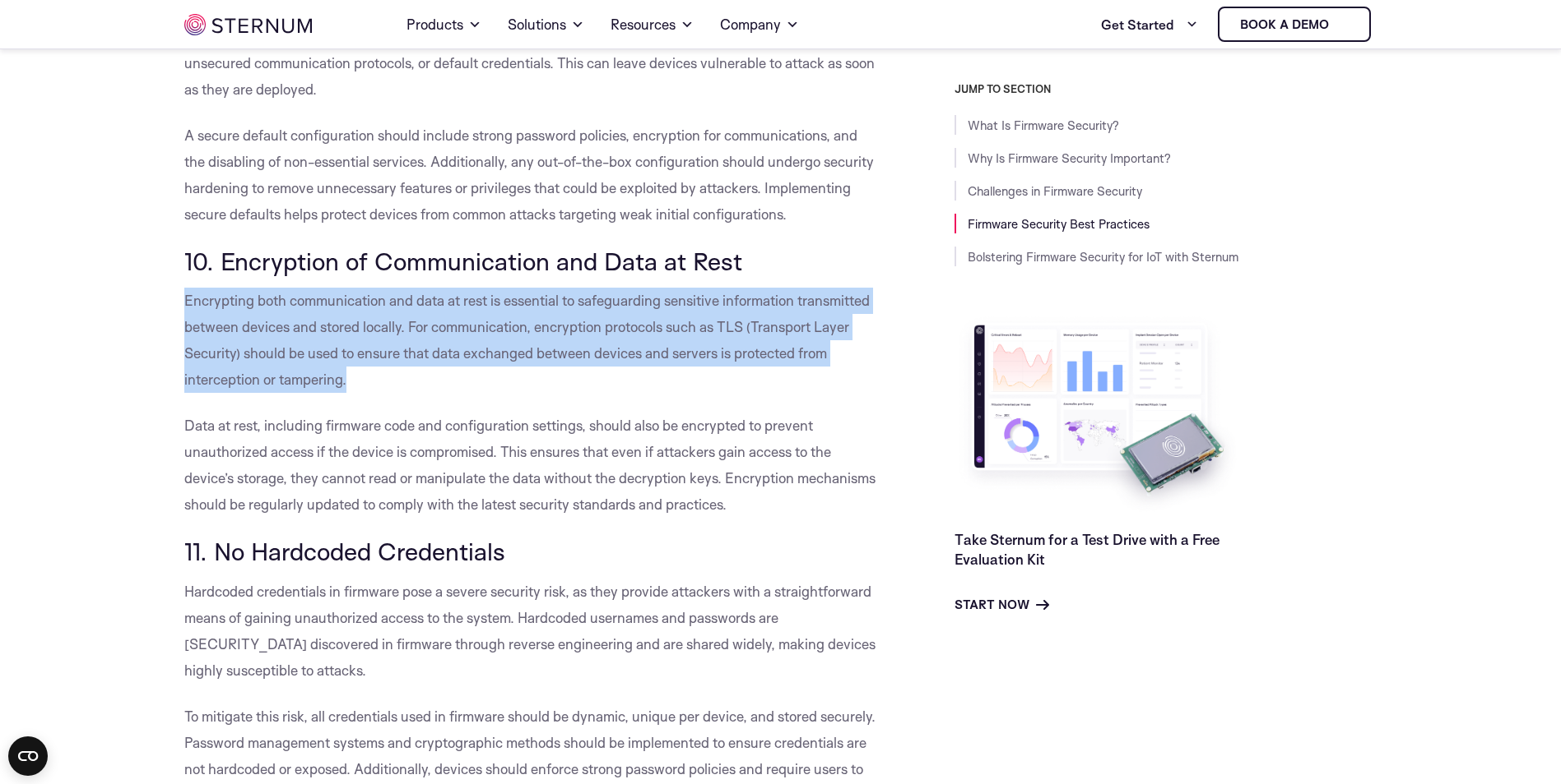
click at [325, 330] on span "Encrypting both communication and data at rest is essential to safeguarding sen…" at bounding box center [527, 339] width 685 height 96
drag, startPoint x: 325, startPoint y: 330, endPoint x: 346, endPoint y: 381, distance: 55.2
click at [346, 381] on span "Encrypting both communication and data at rest is essential to safeguarding sen…" at bounding box center [527, 339] width 685 height 96
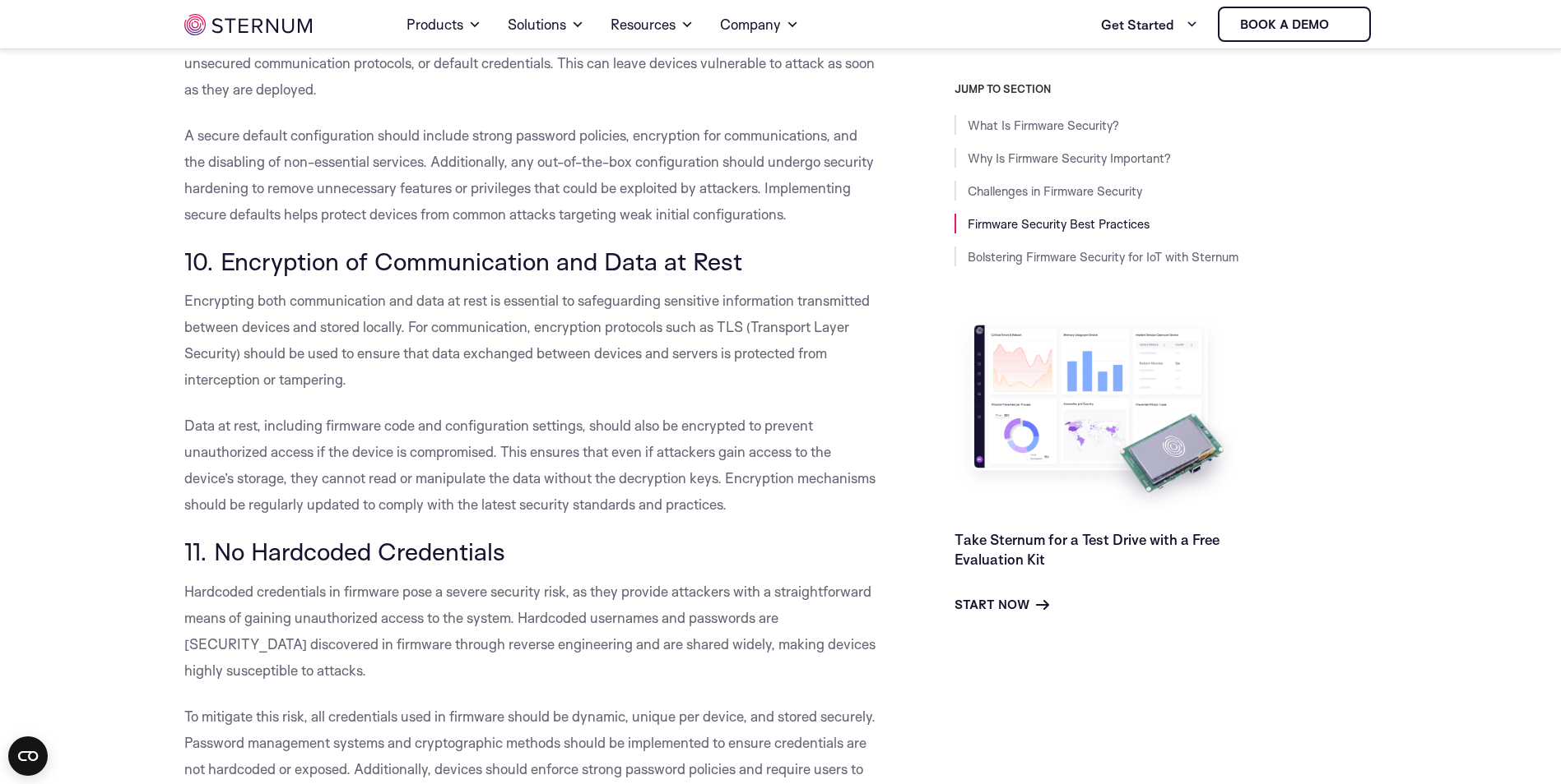
click at [319, 349] on span "Encrypting both communication and data at rest is essential to safeguarding sen…" at bounding box center [527, 339] width 685 height 96
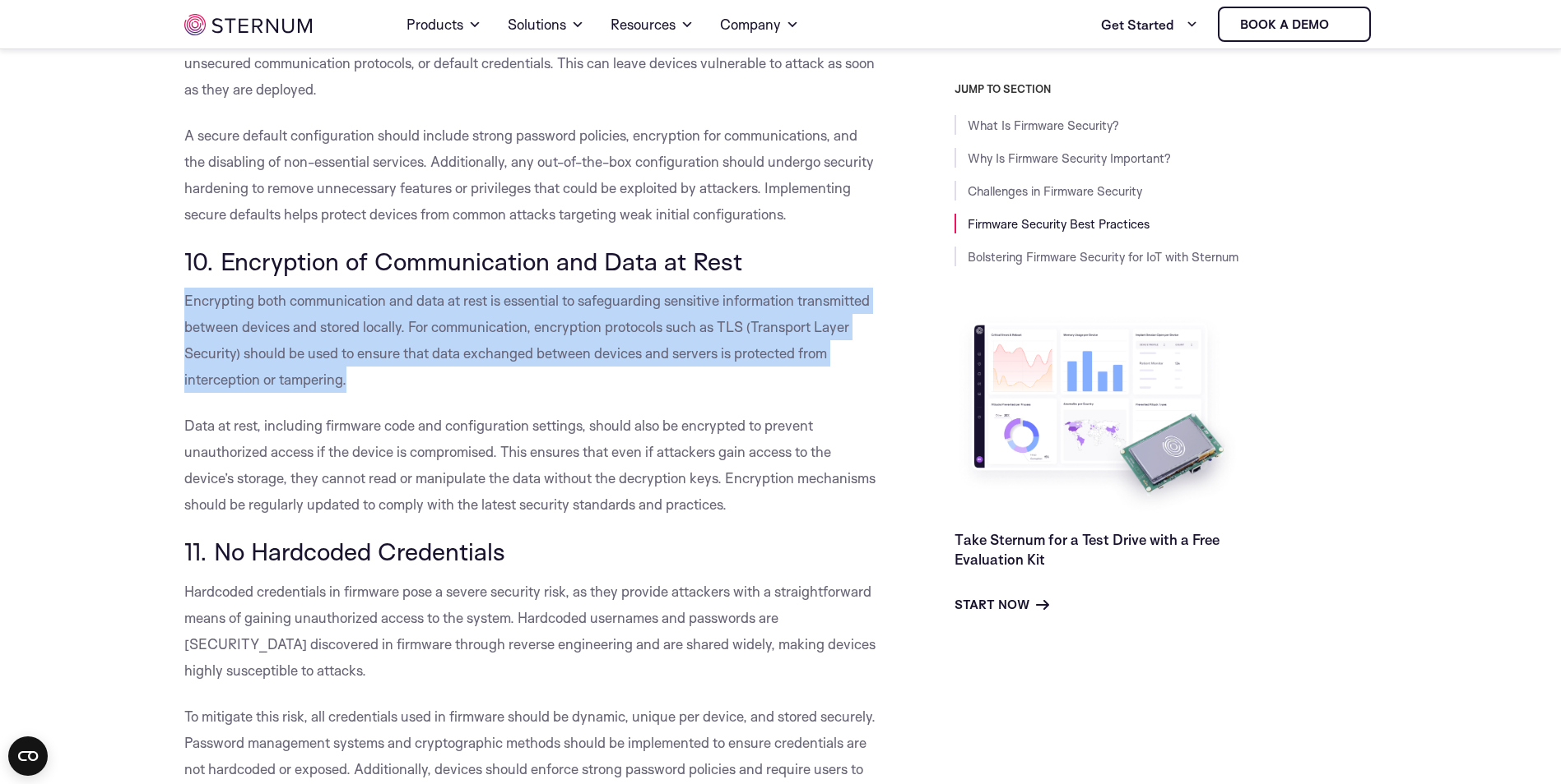
click at [319, 349] on span "Encrypting both communication and data at rest is essential to safeguarding sen…" at bounding box center [527, 339] width 685 height 96
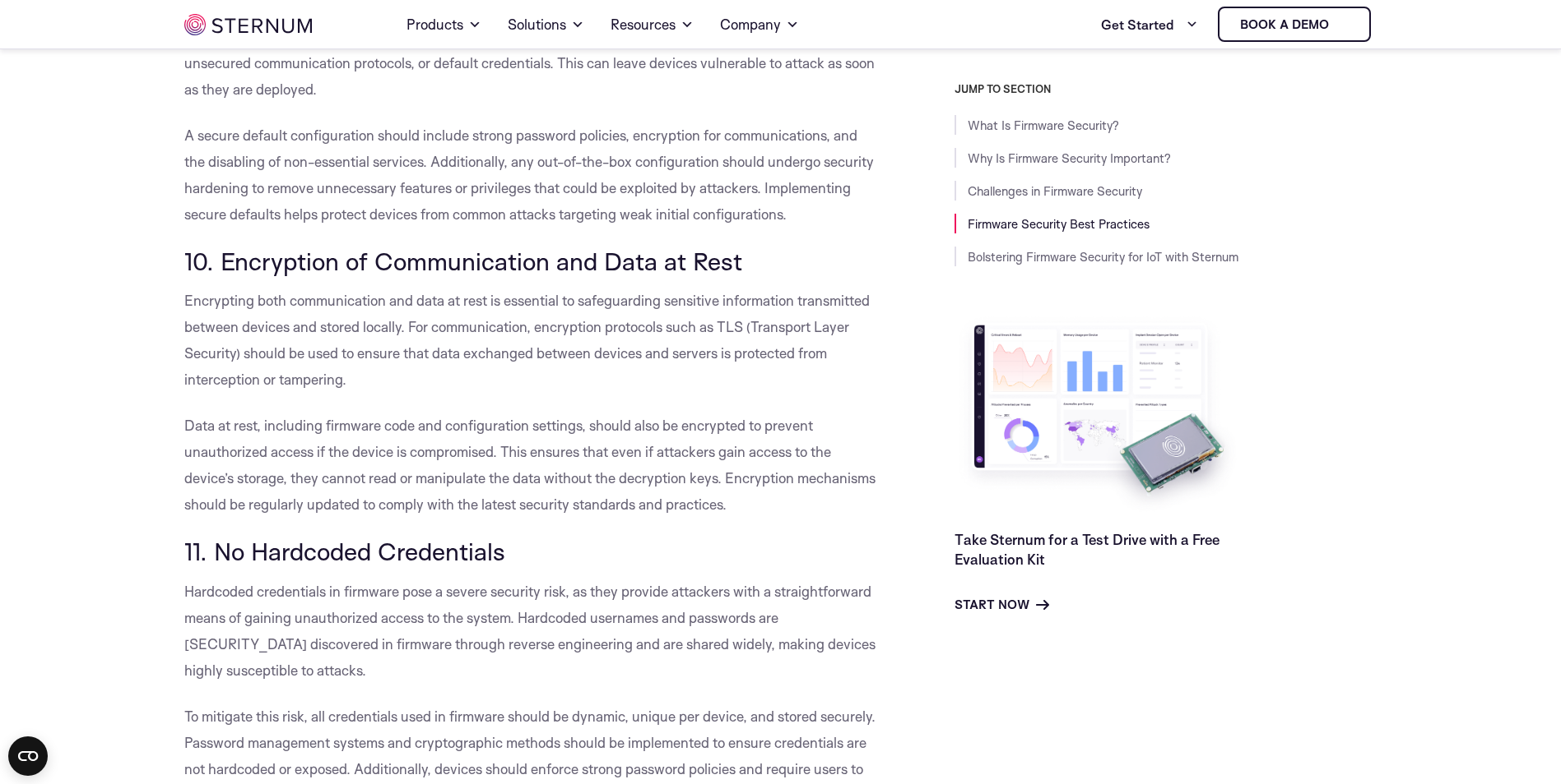
drag, startPoint x: 319, startPoint y: 349, endPoint x: 324, endPoint y: 444, distance: 95.1
click at [324, 444] on span "Data at rest, including firmware code and configuration settings, should also b…" at bounding box center [530, 464] width 691 height 96
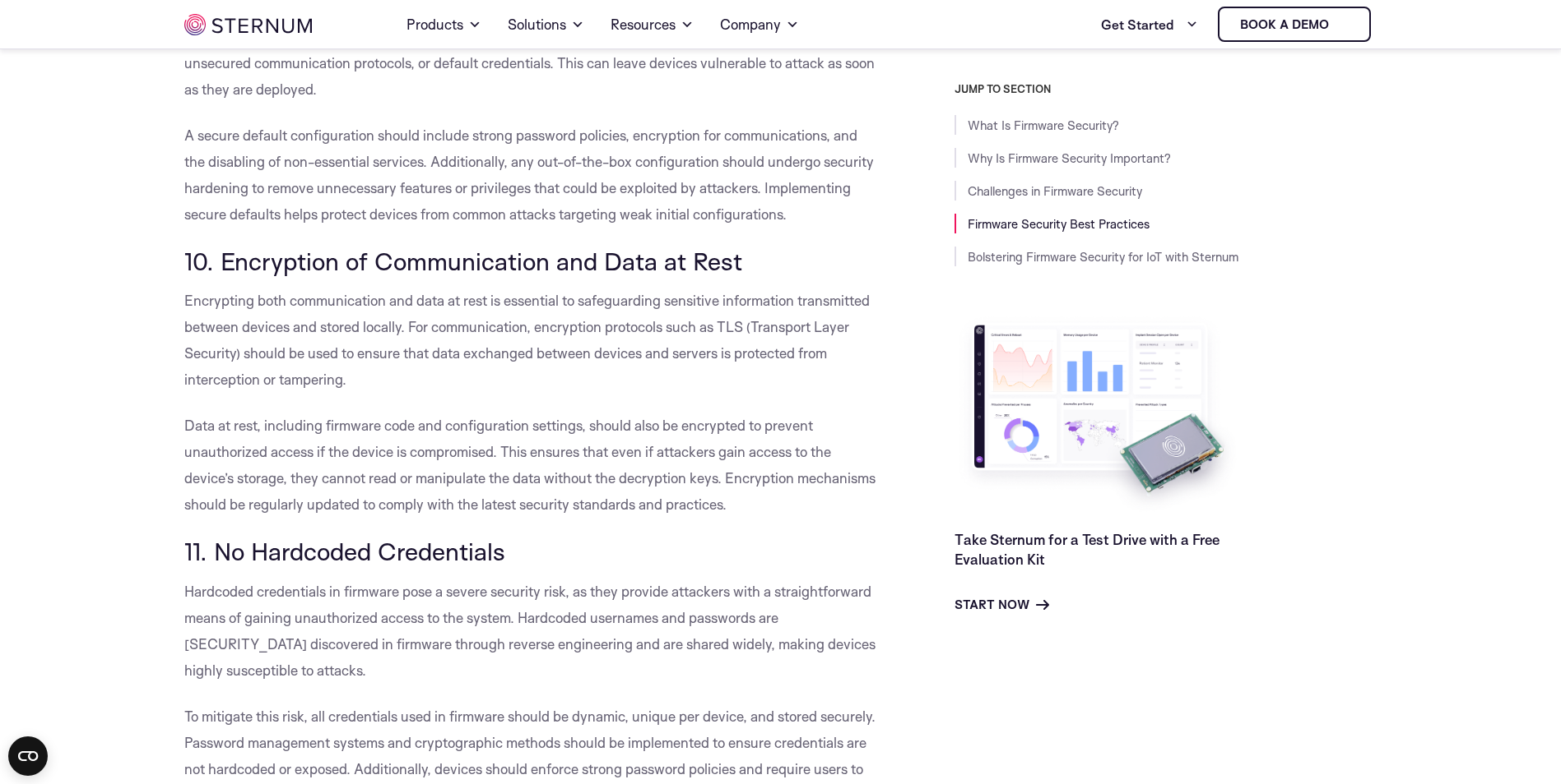
click at [282, 446] on span "Data at rest, including firmware code and configuration settings, should also b…" at bounding box center [530, 464] width 691 height 96
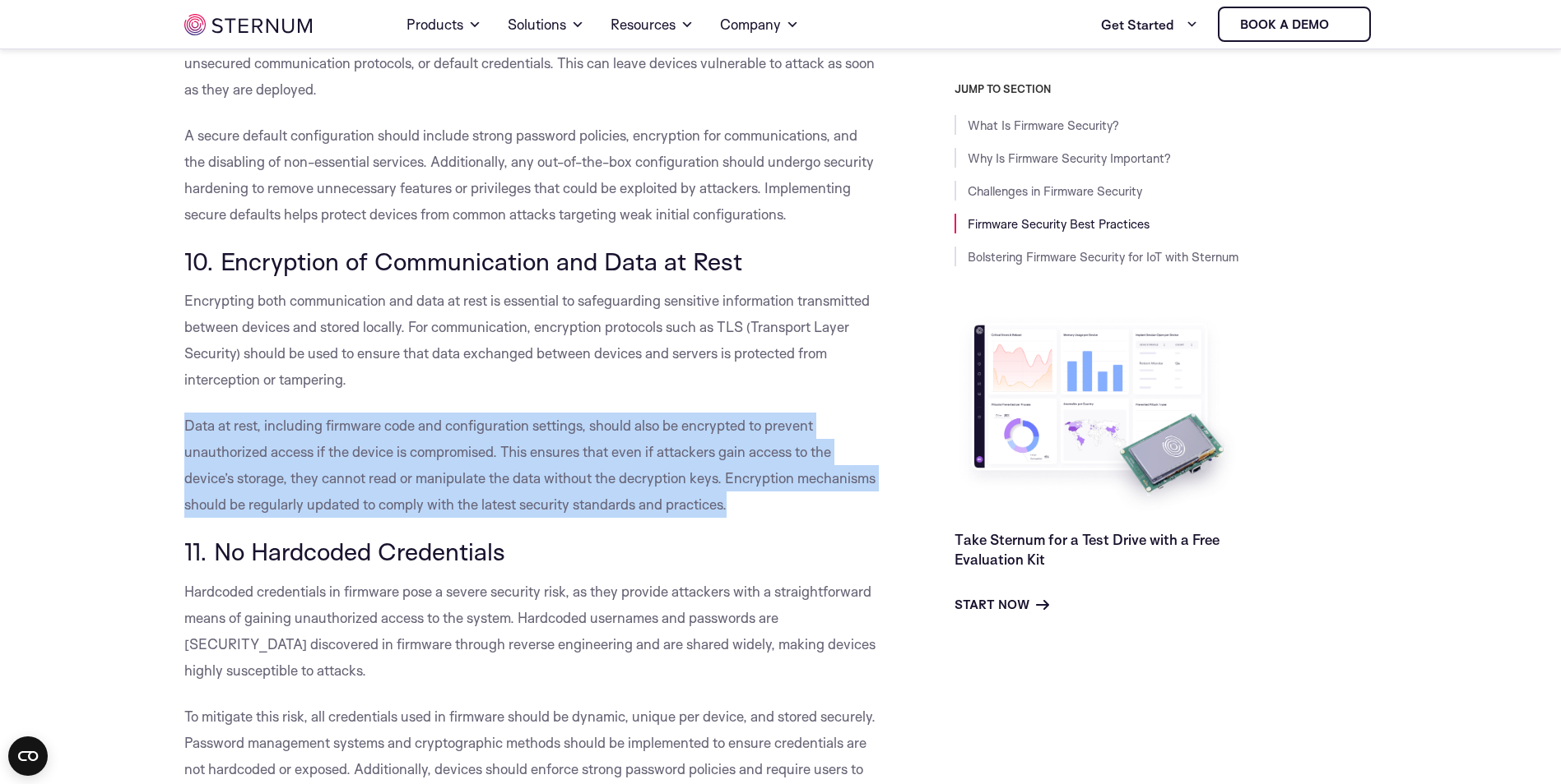
click at [282, 446] on span "Data at rest, including firmware code and configuration settings, should also b…" at bounding box center [530, 464] width 691 height 96
click at [353, 462] on p "Data at rest, including firmware code and configuration settings, should also b…" at bounding box center [532, 465] width 696 height 105
